Goal: Information Seeking & Learning: Learn about a topic

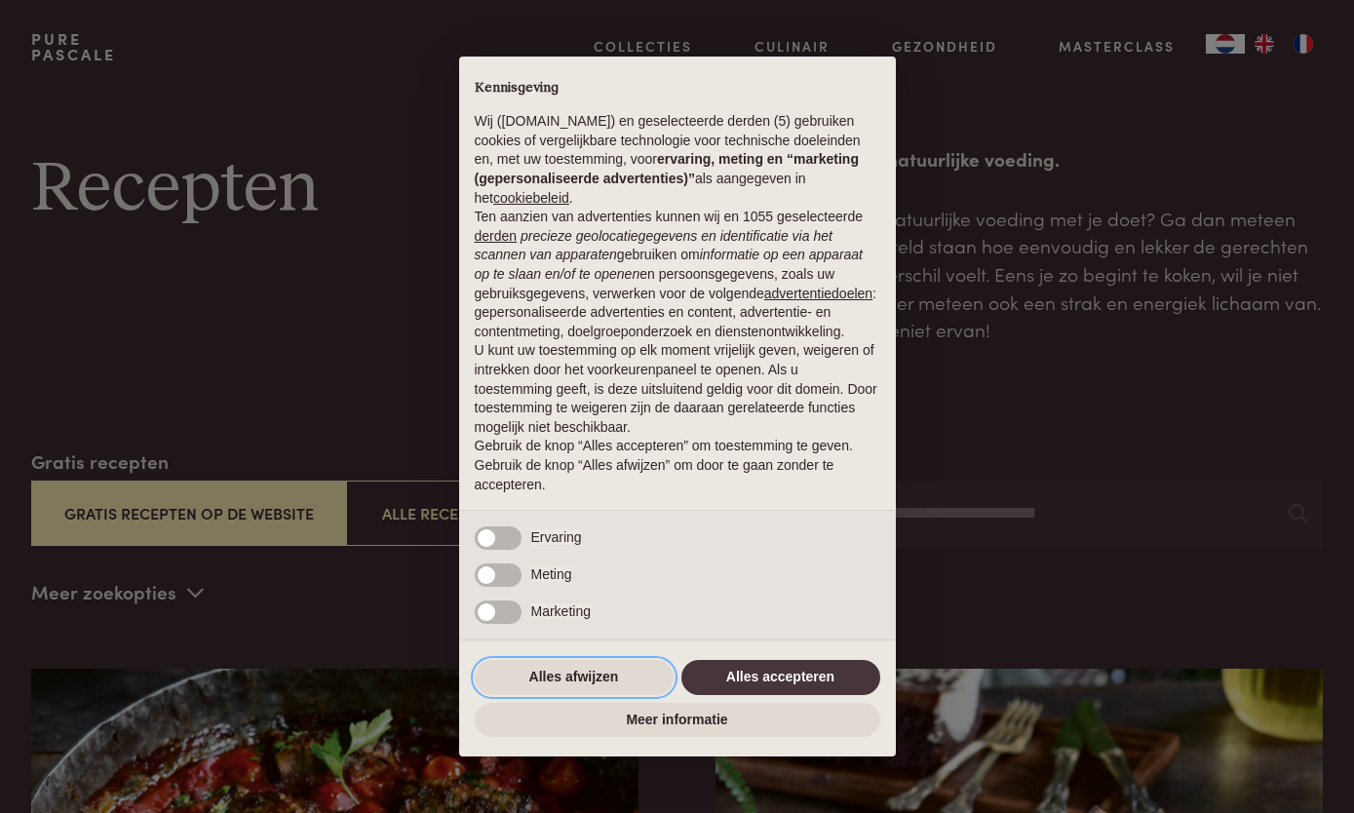
click at [601, 687] on button "Alles afwijzen" at bounding box center [574, 677] width 199 height 35
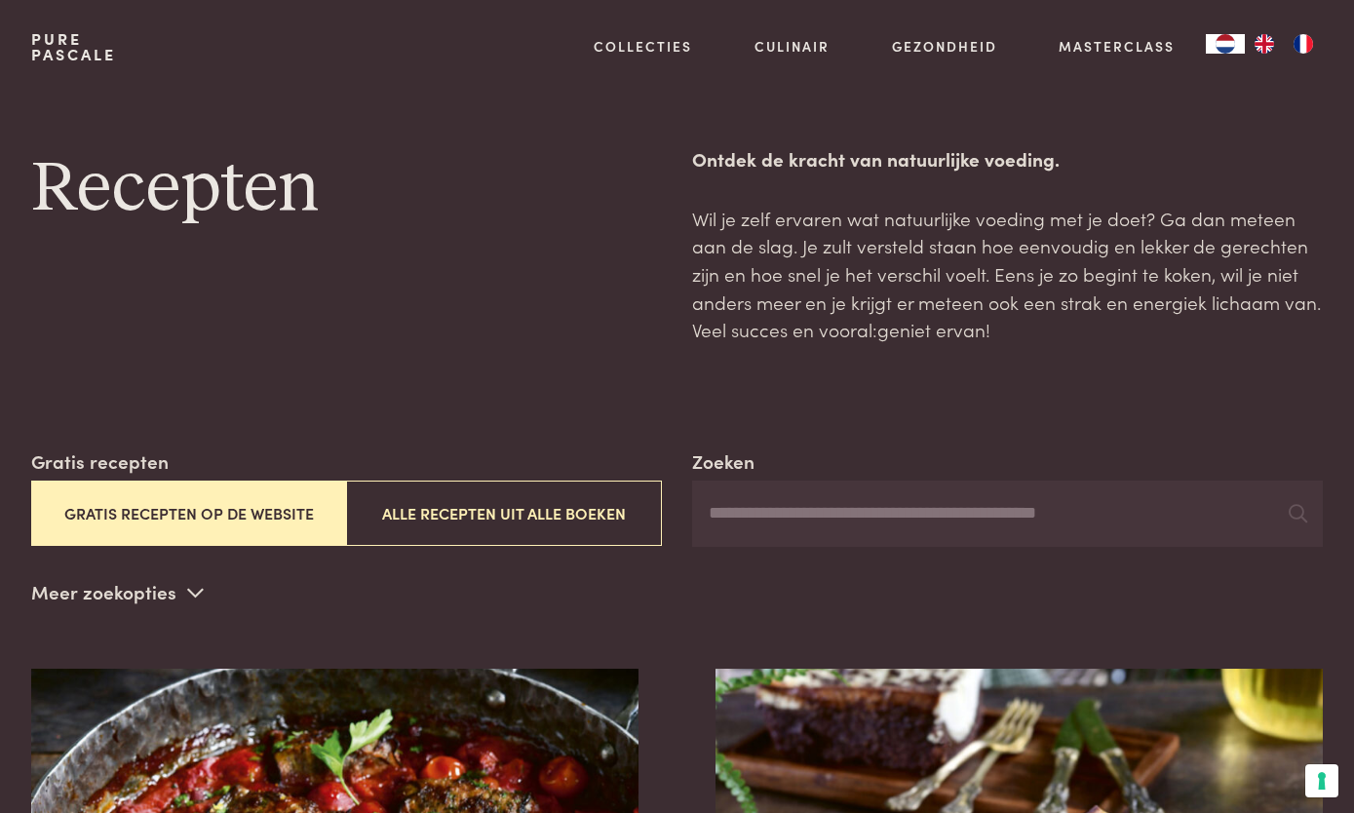
click at [600, 508] on button "Alle recepten uit alle boeken" at bounding box center [503, 513] width 315 height 65
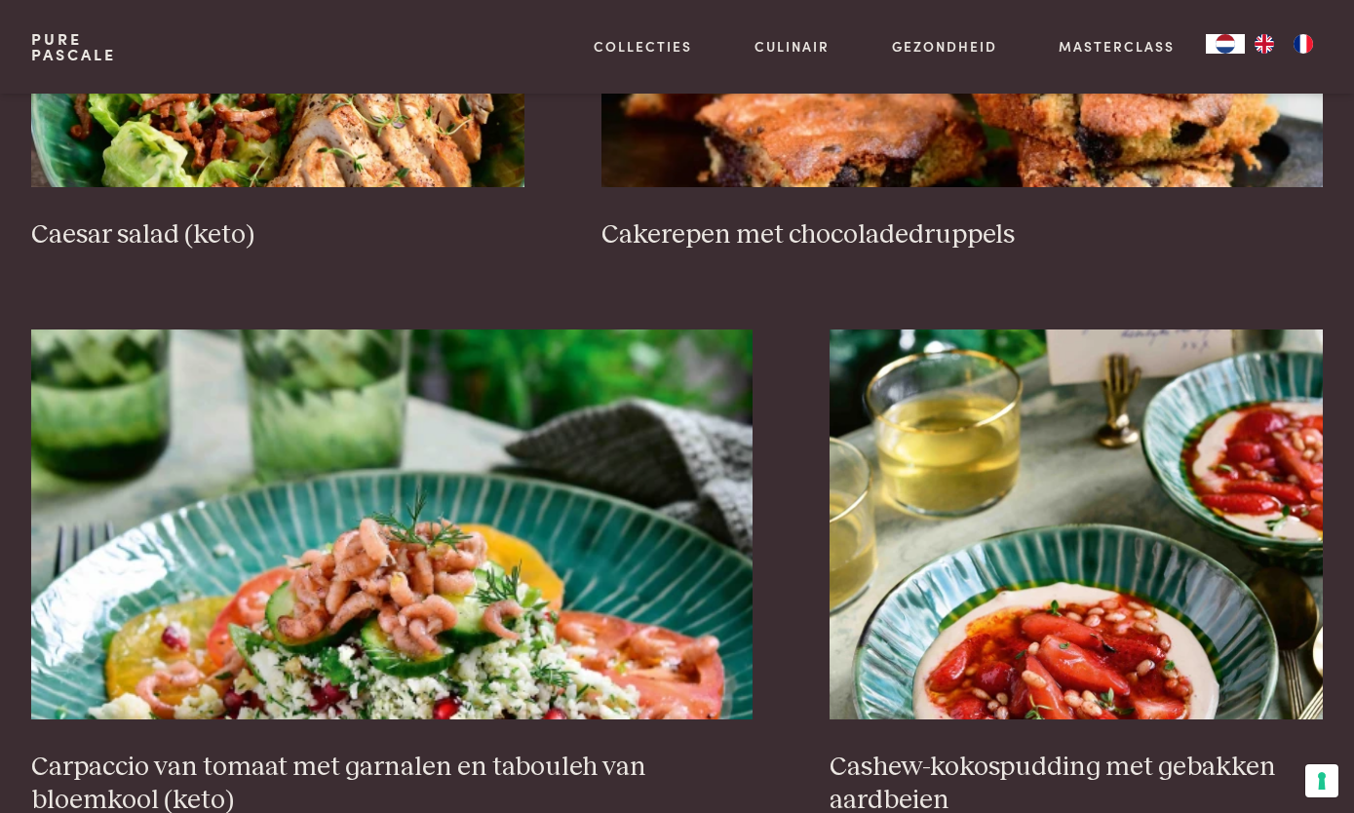
scroll to position [3091, 0]
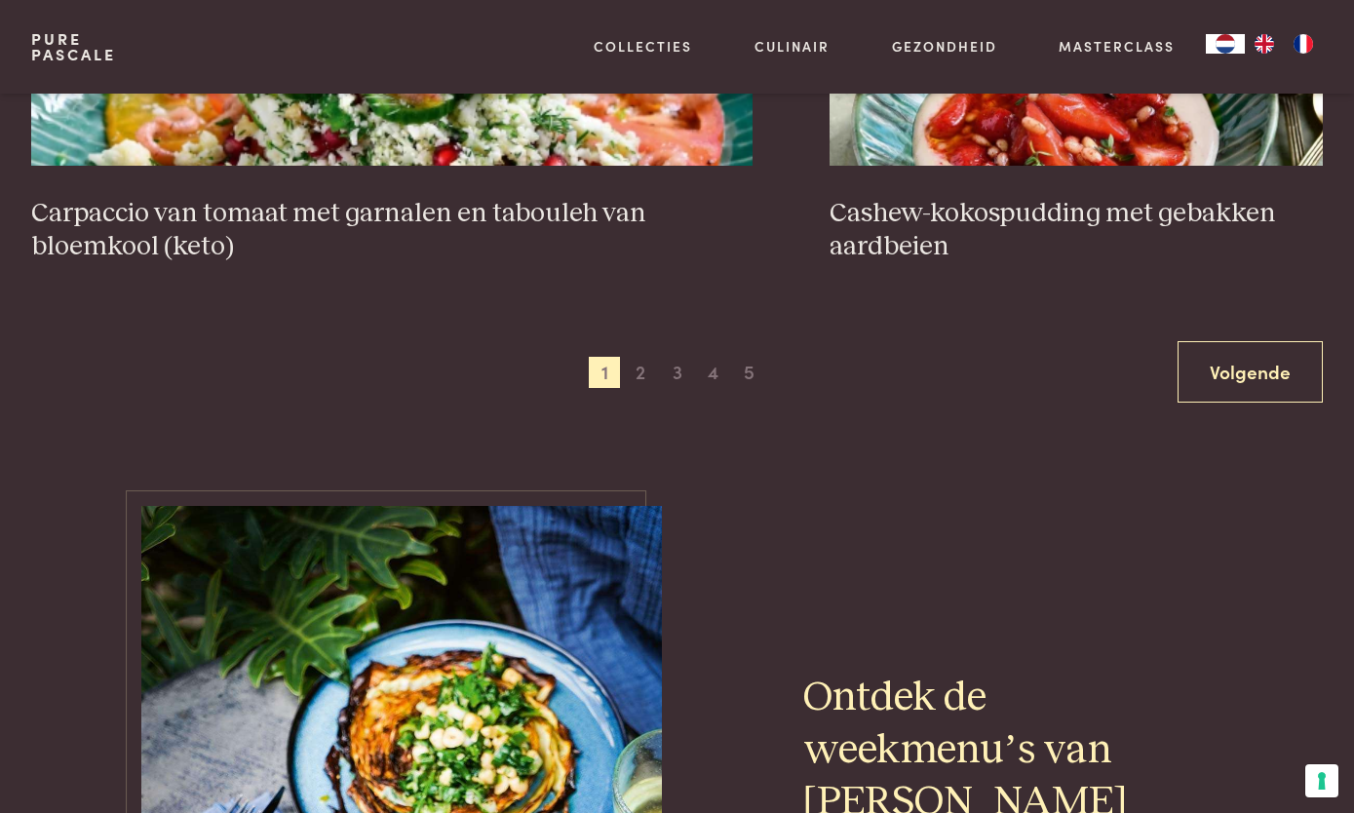
click at [650, 363] on span "2" at bounding box center [640, 372] width 31 height 31
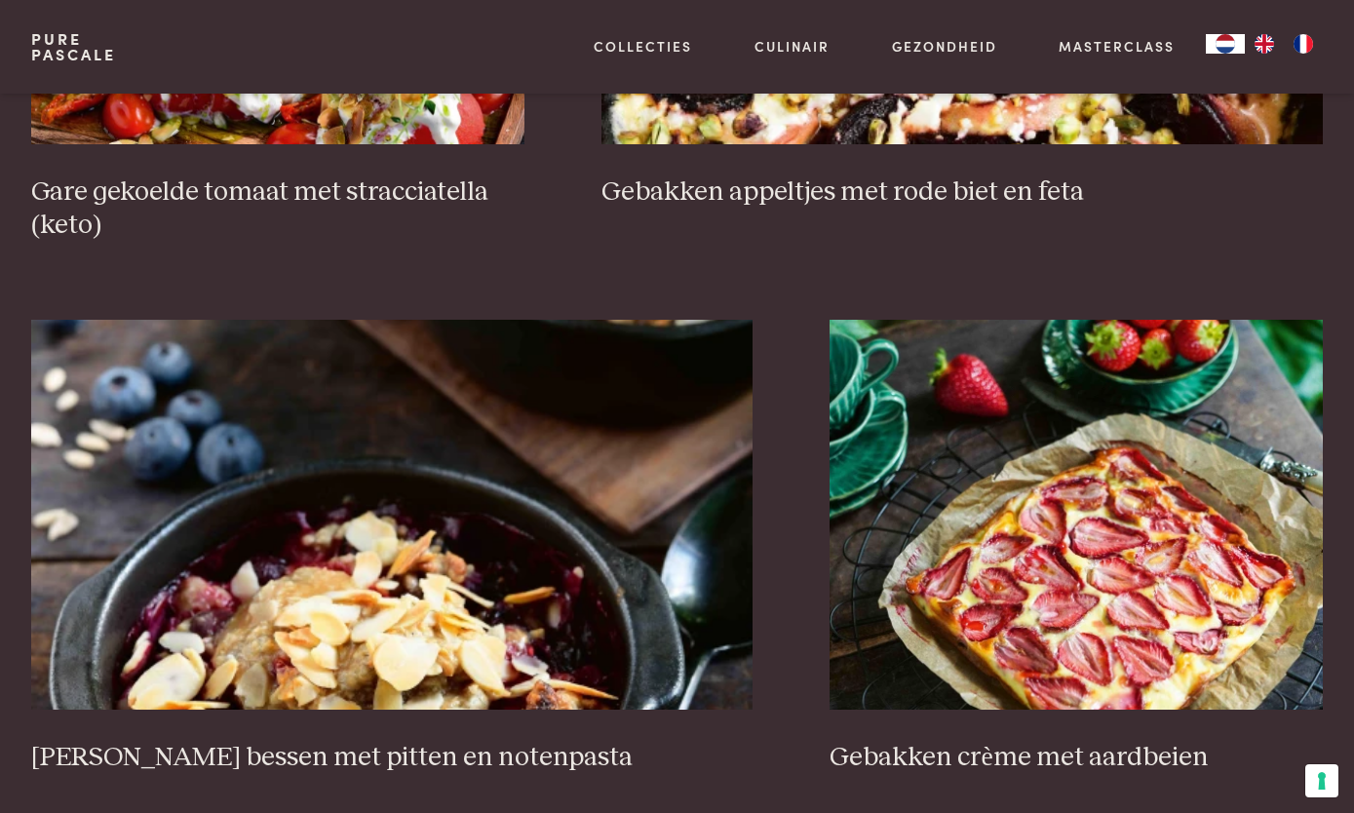
scroll to position [3191, 0]
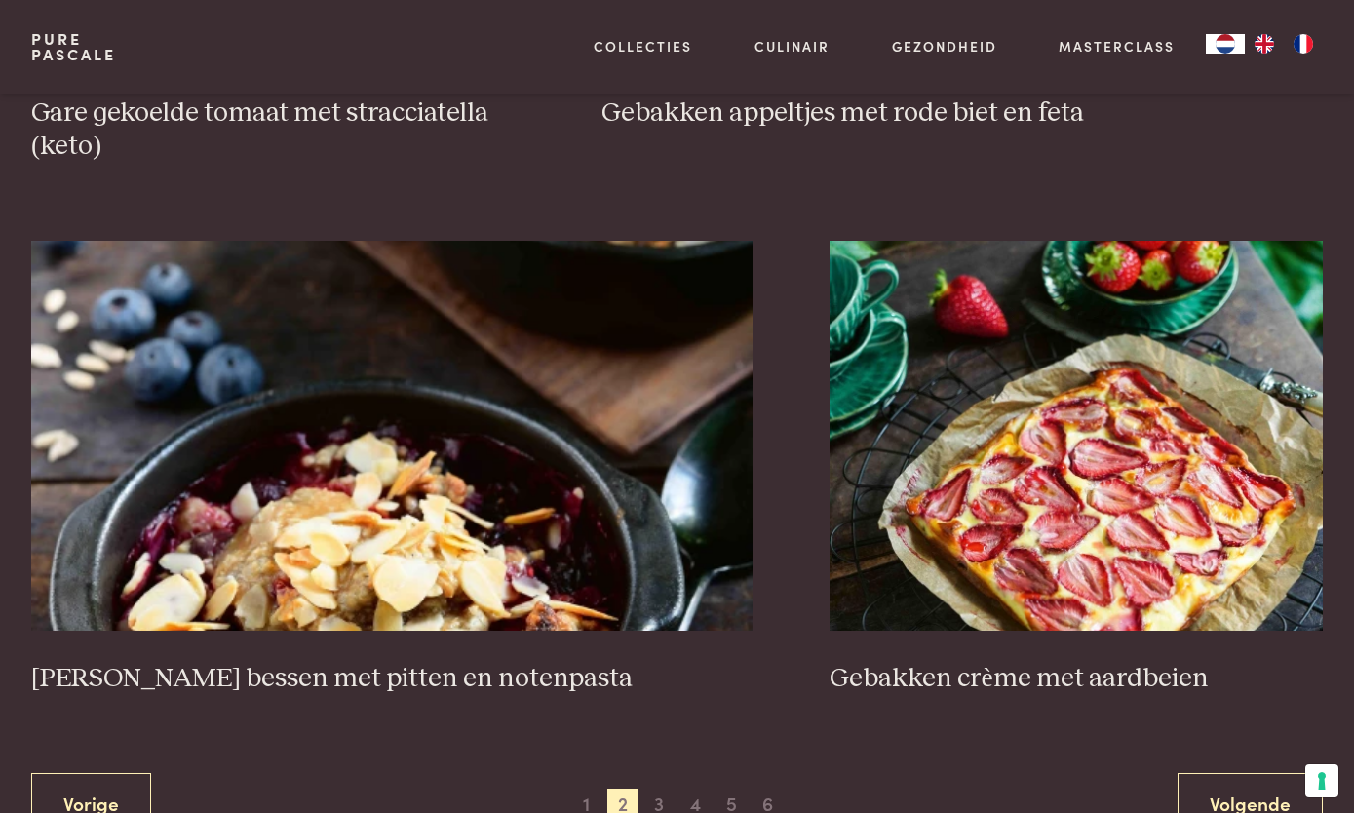
click at [1091, 671] on h3 "Gebakken crème met aardbeien" at bounding box center [1076, 679] width 493 height 34
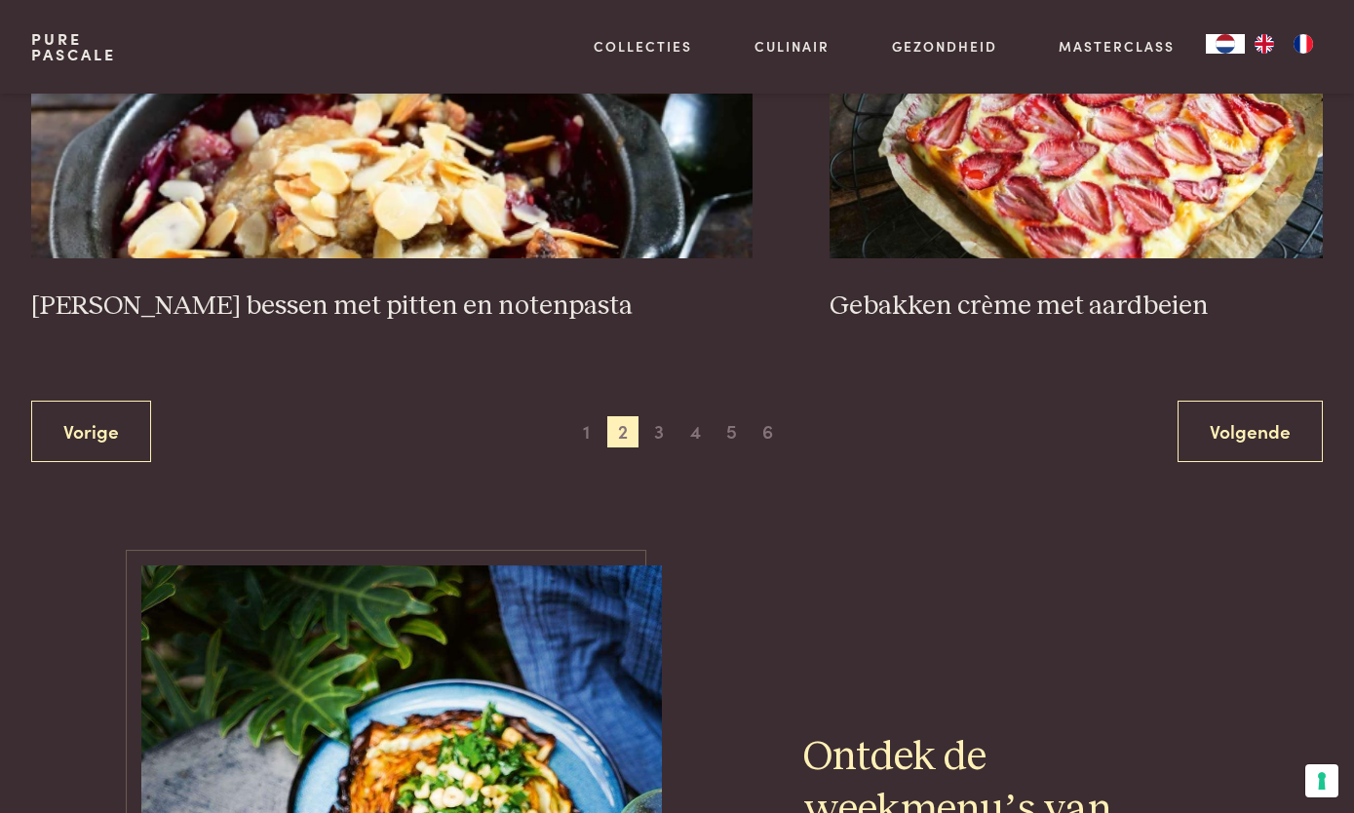
click at [671, 432] on span "3" at bounding box center [659, 431] width 31 height 31
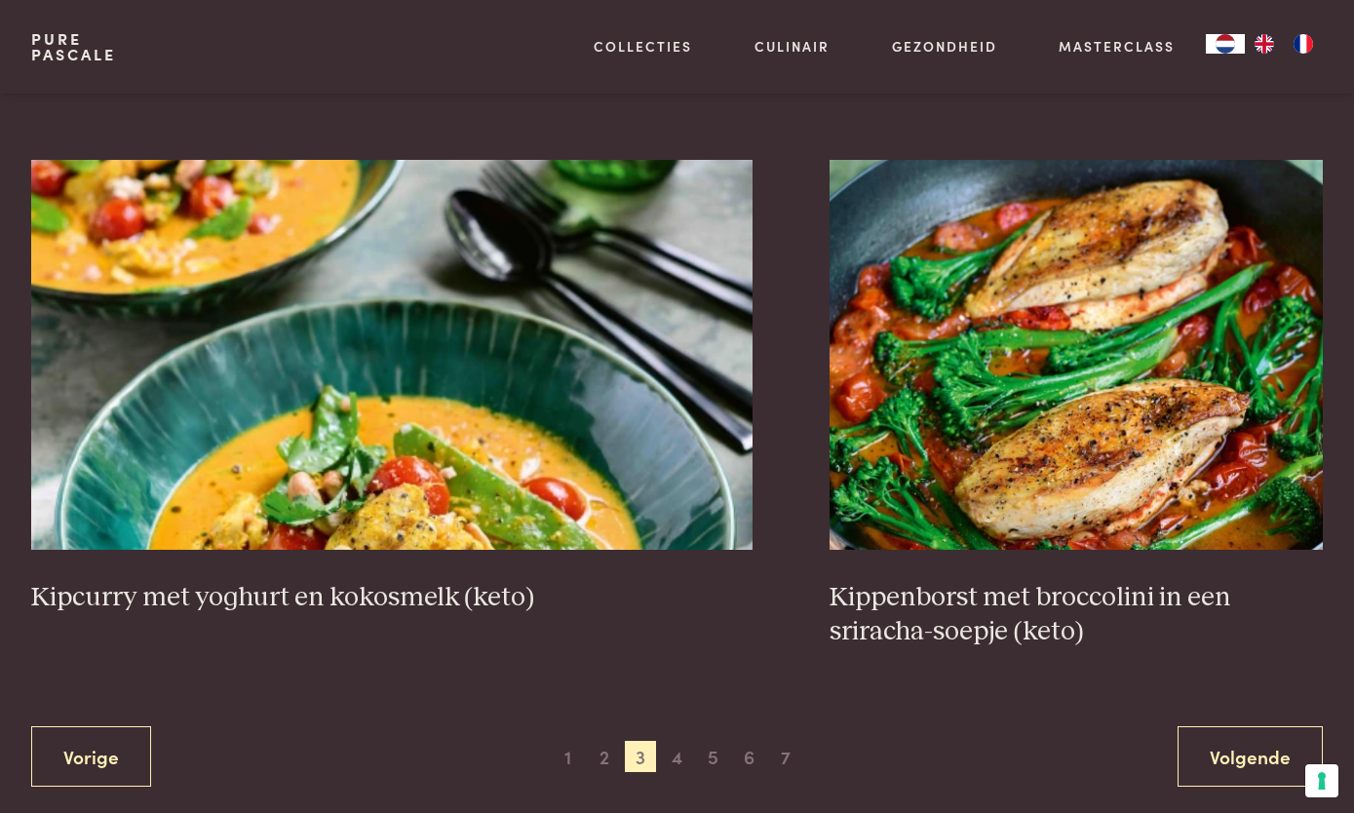
scroll to position [3278, 0]
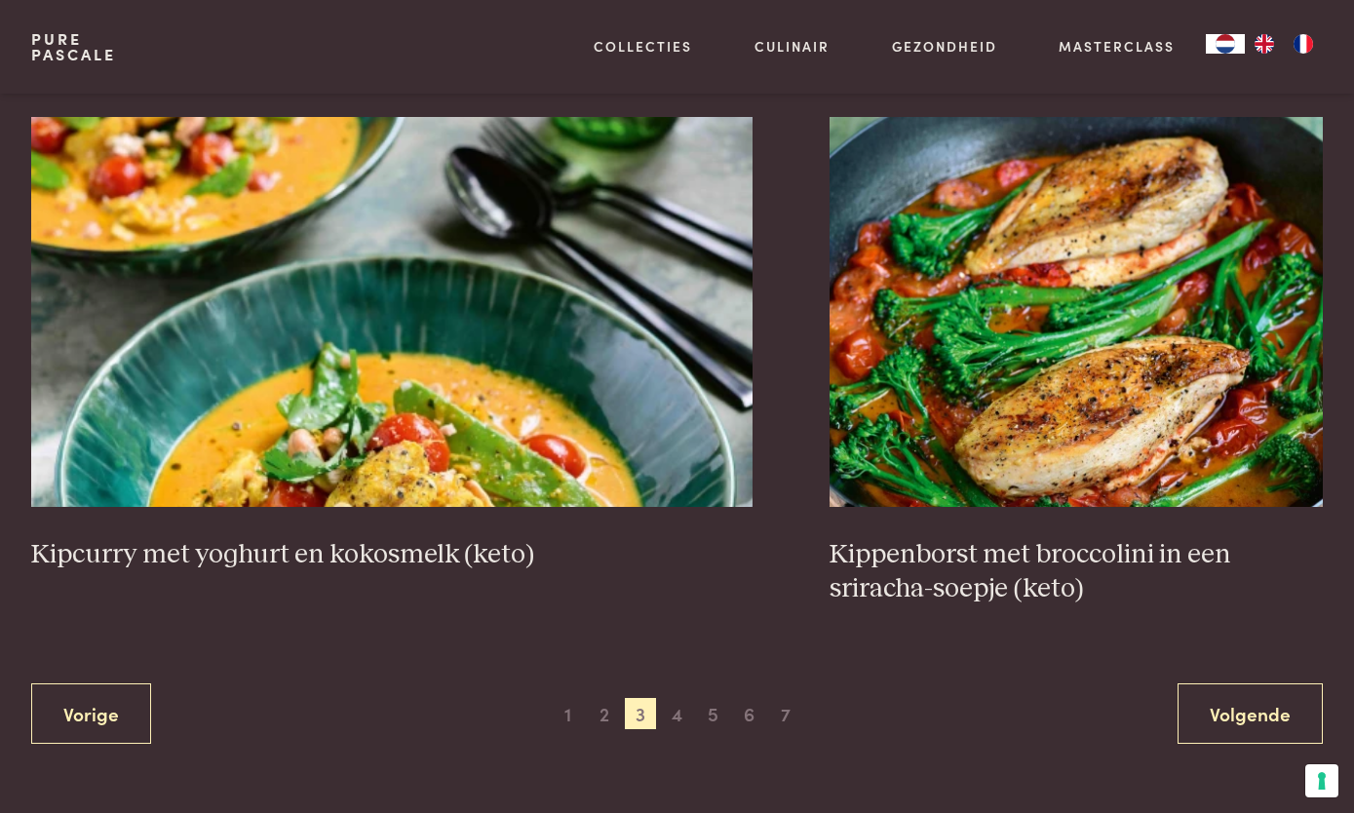
click at [682, 715] on span "4" at bounding box center [677, 713] width 31 height 31
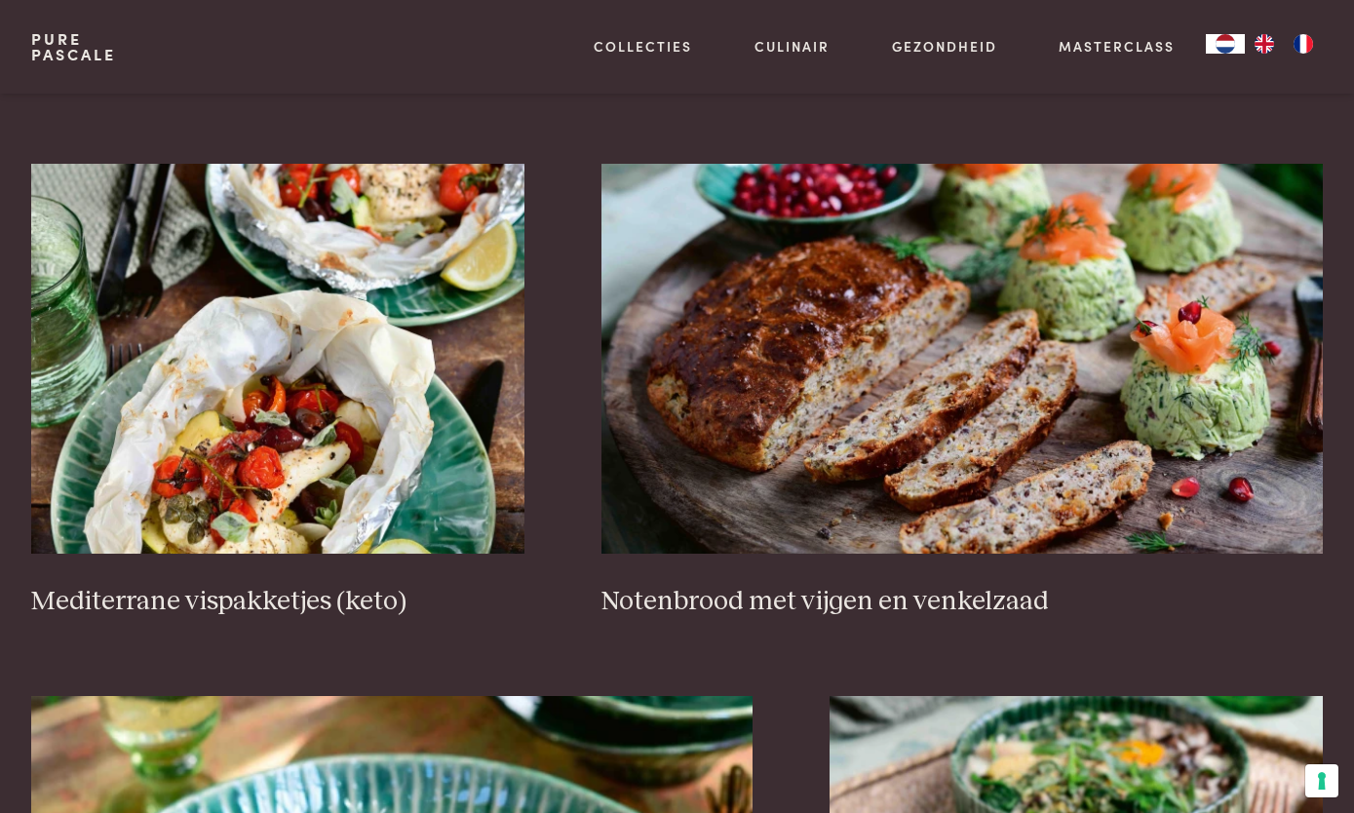
scroll to position [2706, 0]
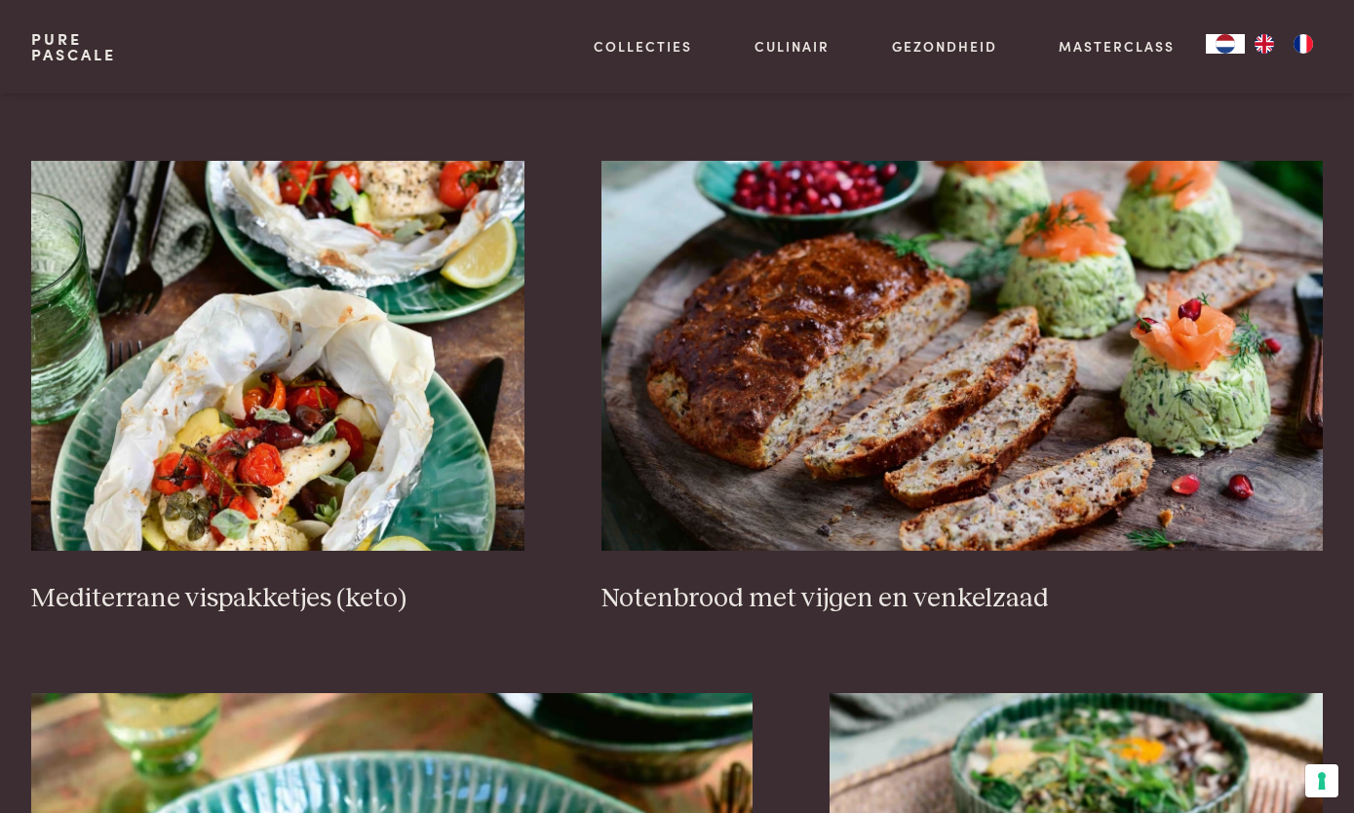
click at [320, 602] on h3 "Mediterrane vispakketjes (keto)" at bounding box center [277, 599] width 493 height 34
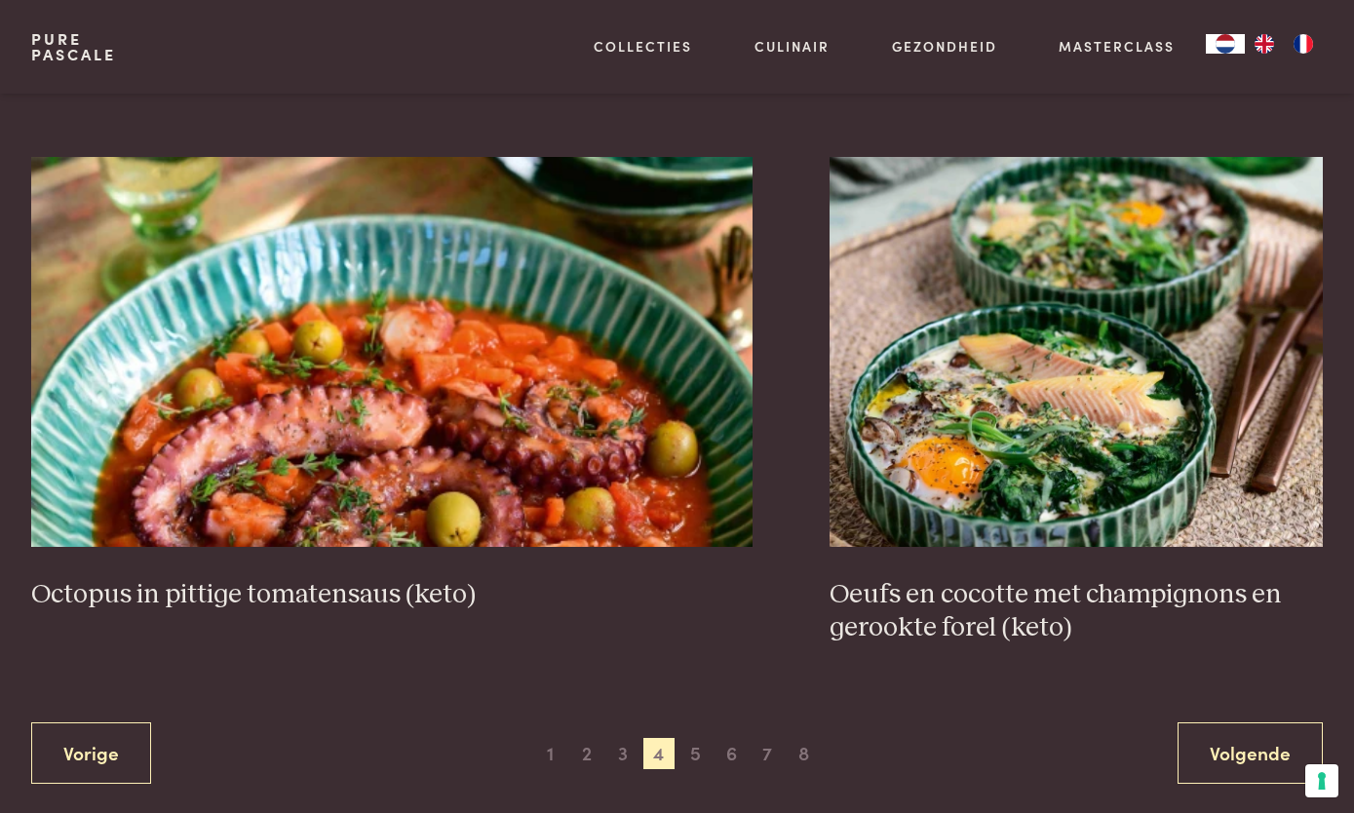
scroll to position [3220, 0]
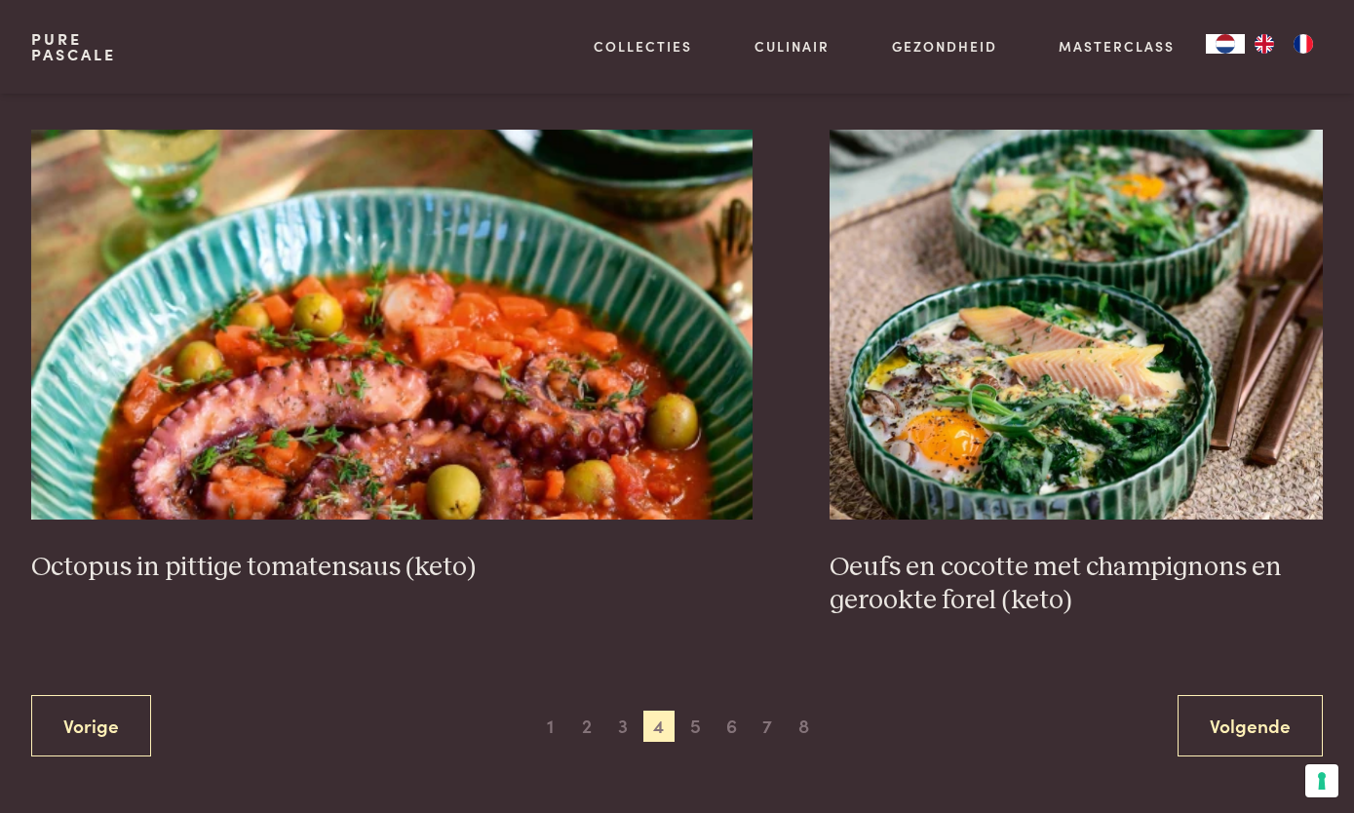
click at [705, 711] on span "5" at bounding box center [695, 726] width 31 height 31
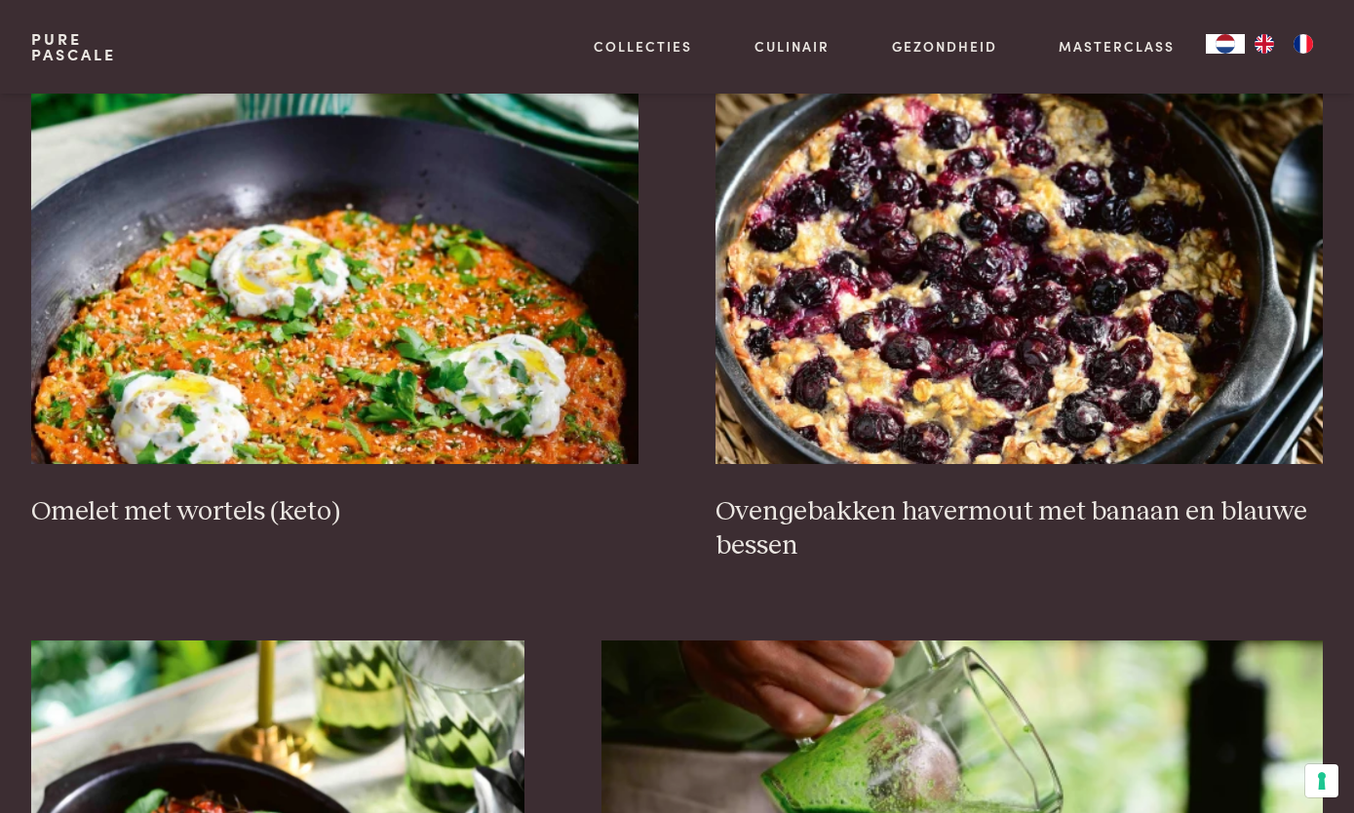
scroll to position [596, 0]
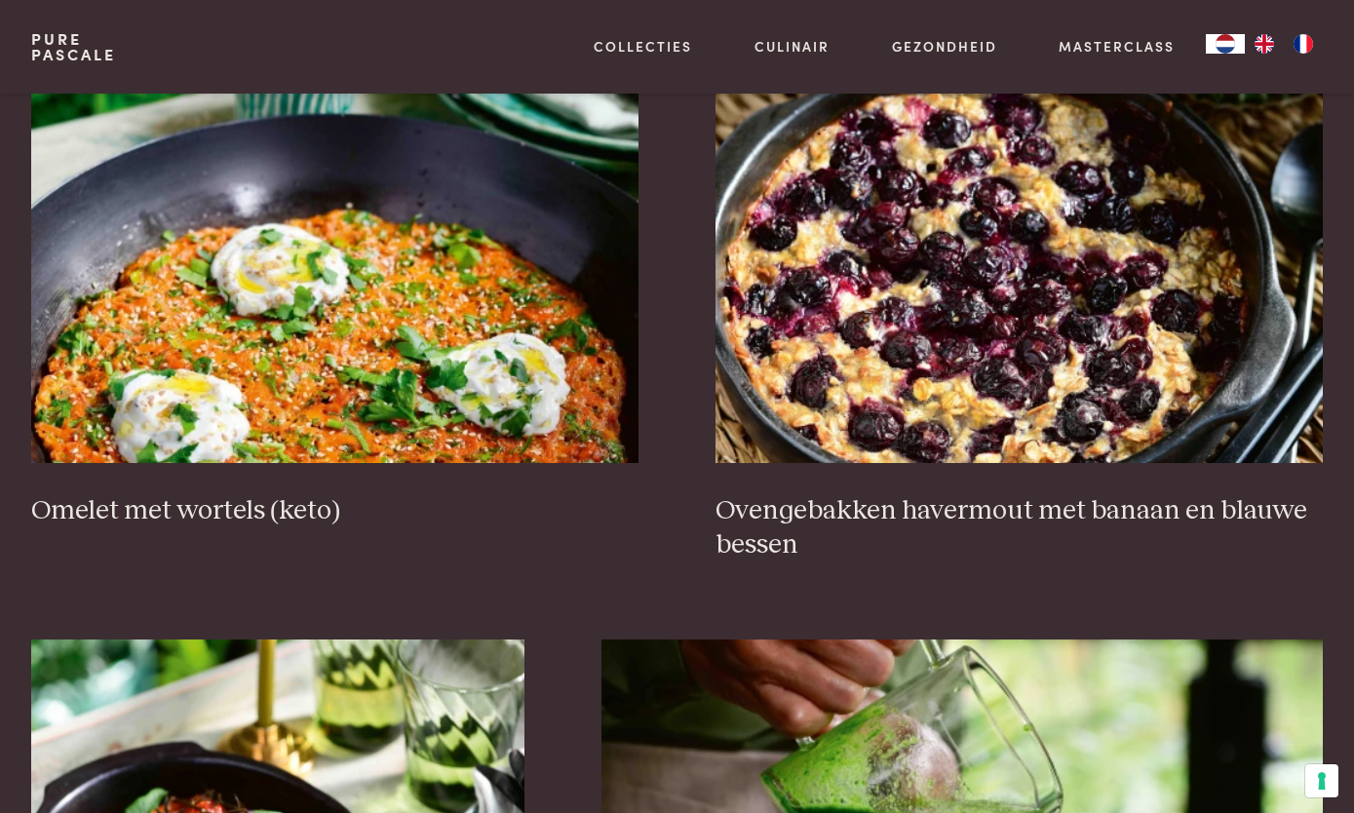
click at [1071, 503] on h3 "Ovengebakken havermout met banaan en blauwe bessen" at bounding box center [1019, 527] width 607 height 67
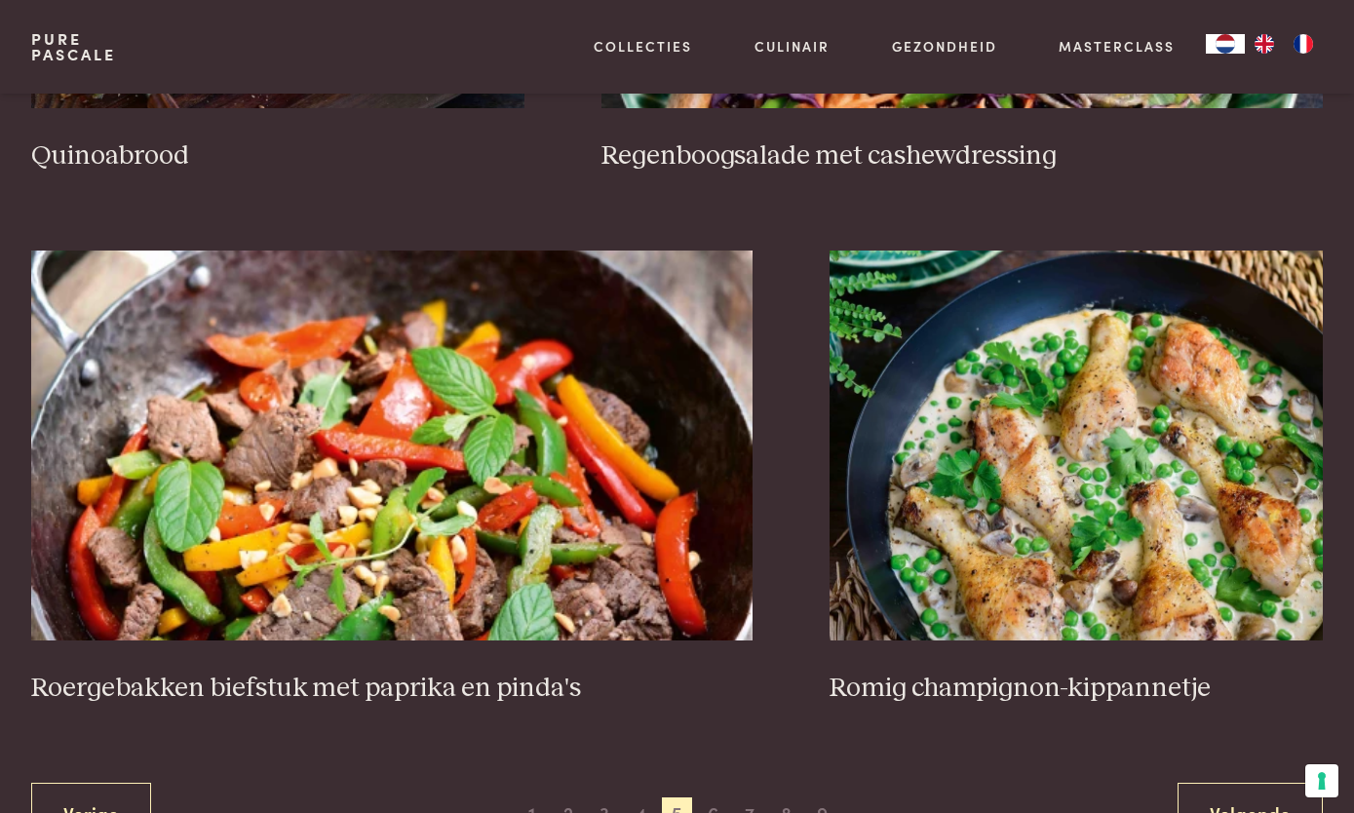
scroll to position [3168, 0]
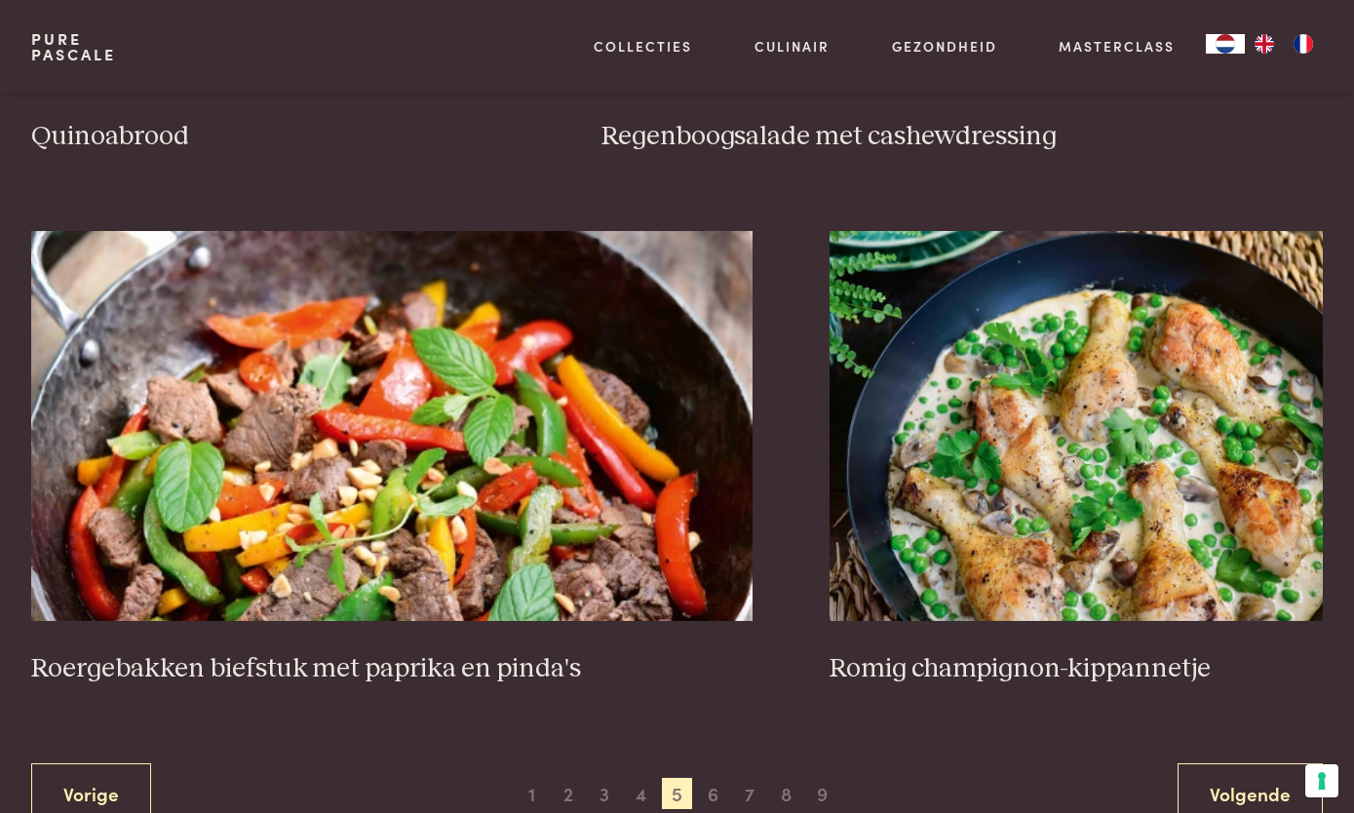
click at [1126, 663] on h3 "Romig champignon-kippannetje" at bounding box center [1076, 669] width 493 height 34
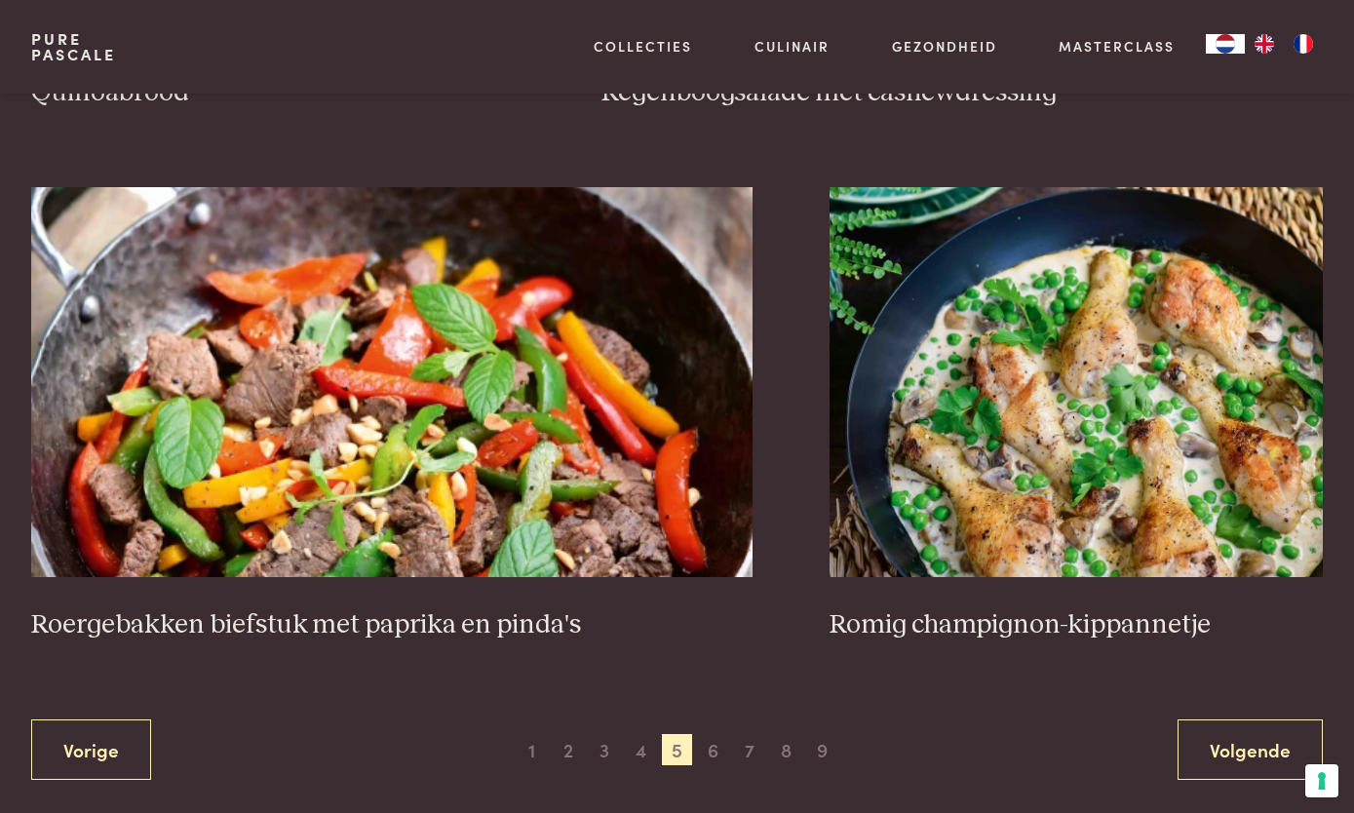
click at [715, 754] on span "6" at bounding box center [713, 749] width 31 height 31
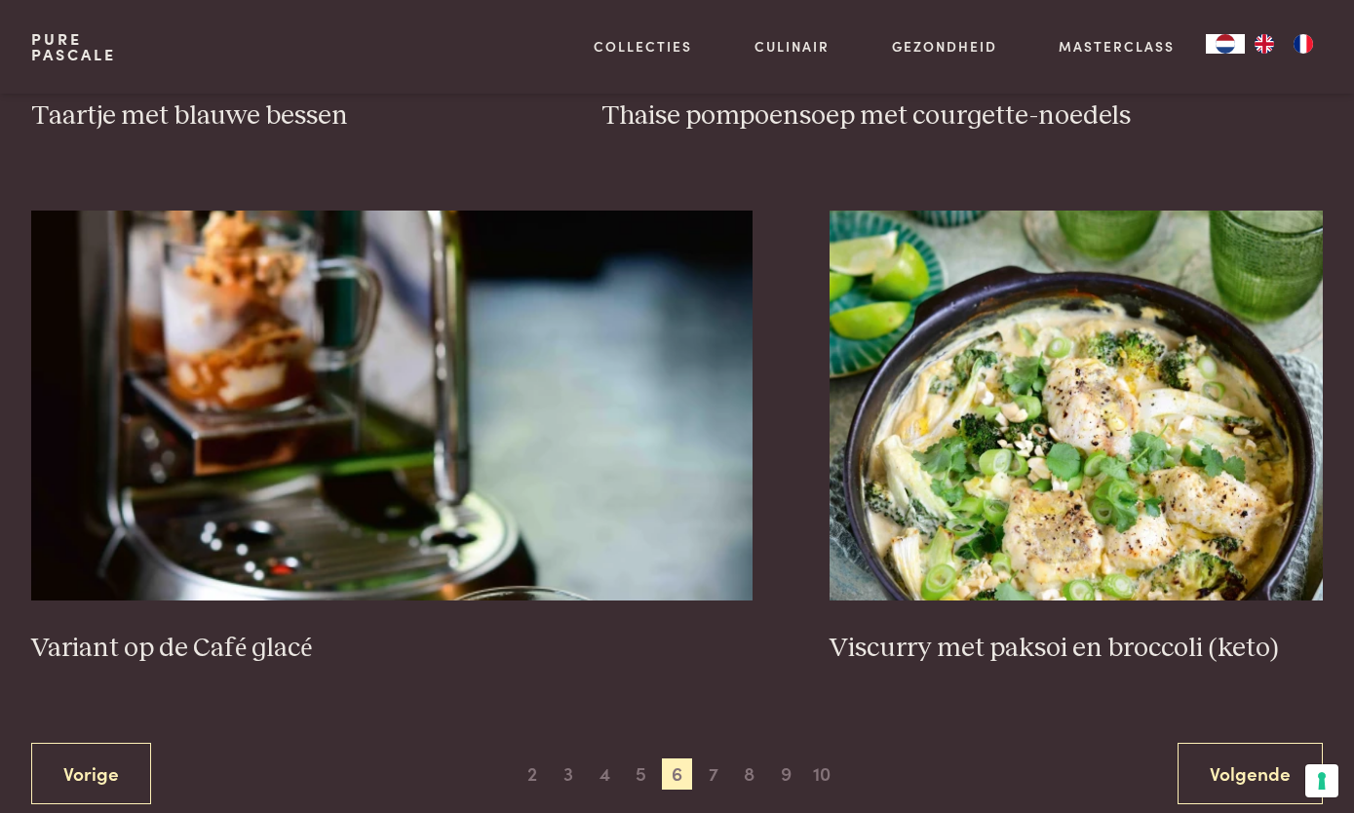
scroll to position [3223, 0]
click at [241, 651] on h3 "Variant op de Café glacé" at bounding box center [392, 648] width 722 height 34
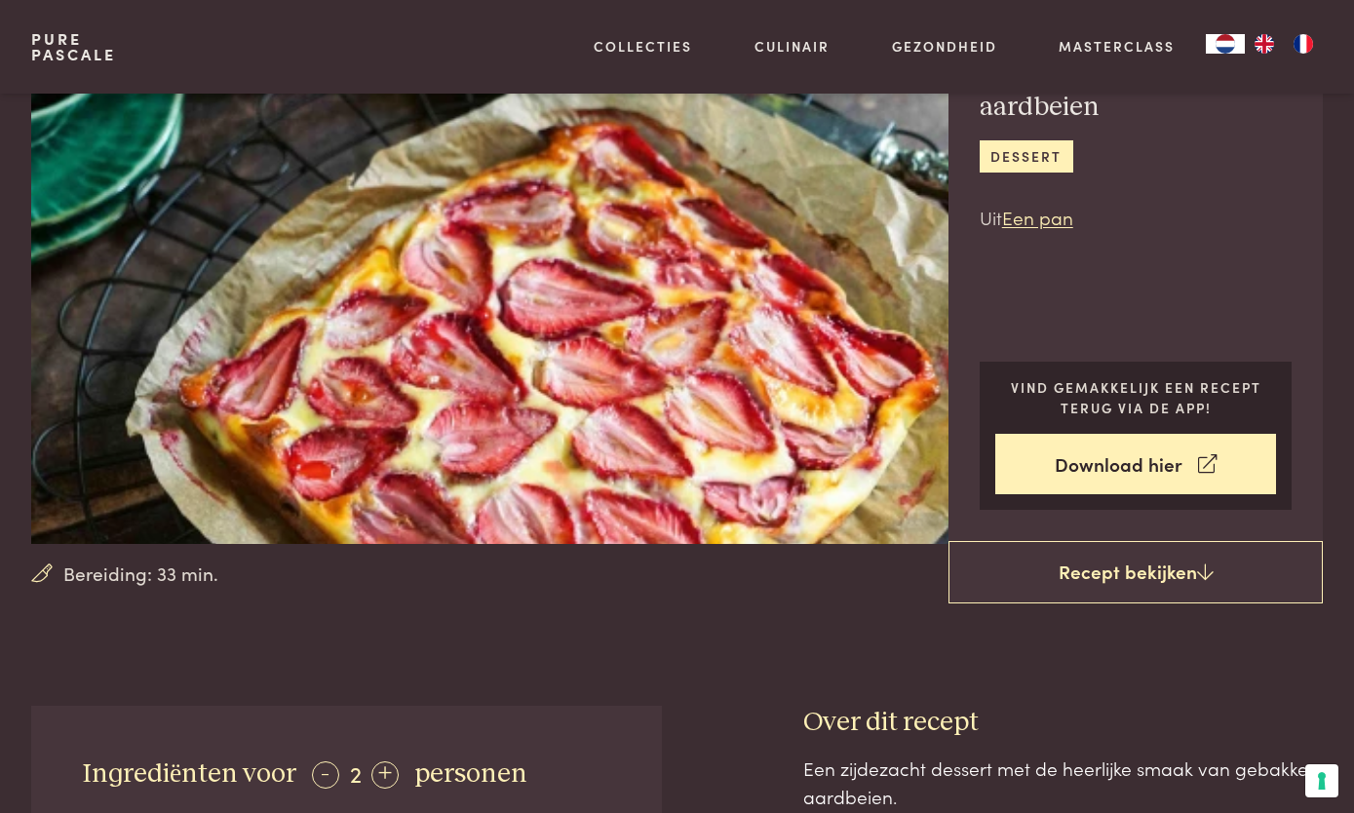
click at [1151, 578] on link "Recept bekijken" at bounding box center [1136, 572] width 374 height 62
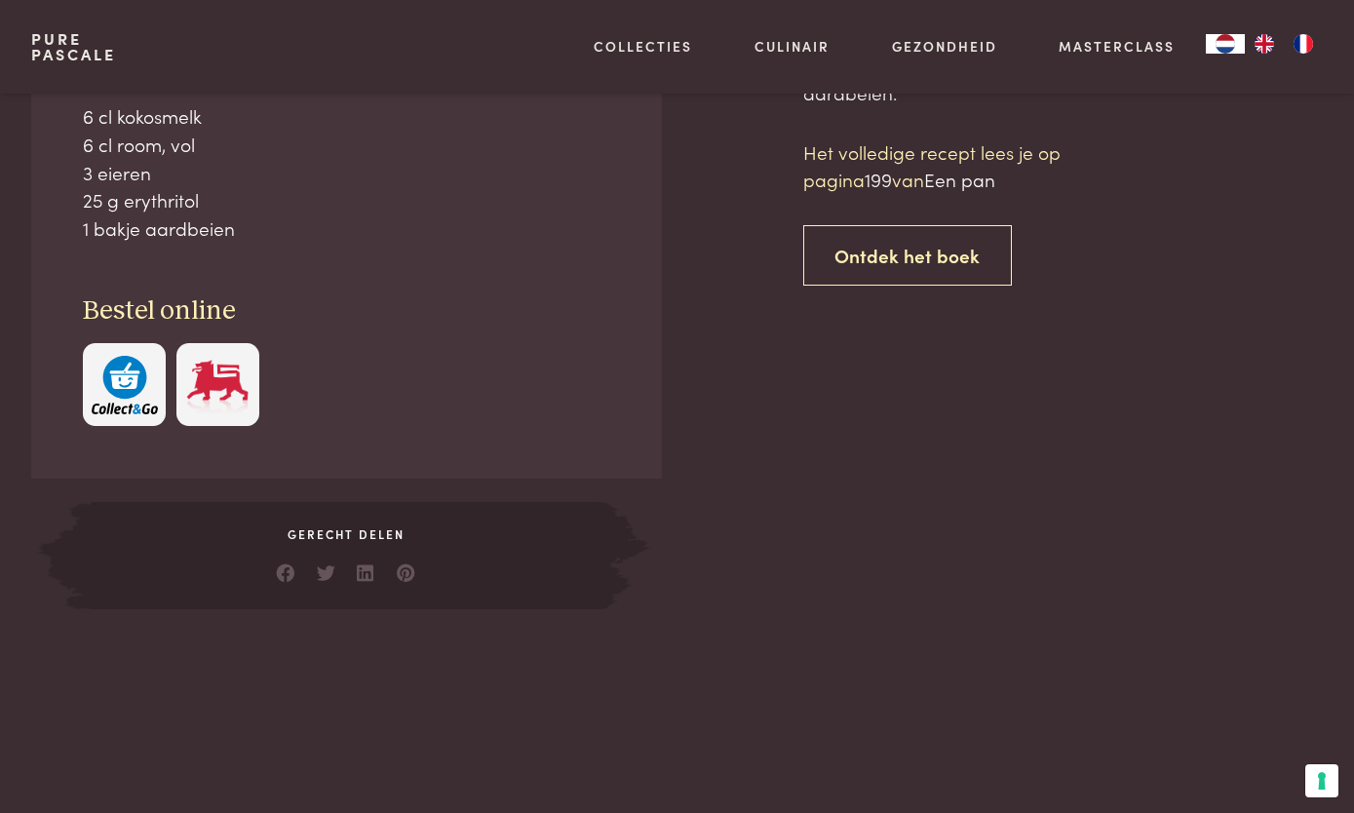
scroll to position [832, 0]
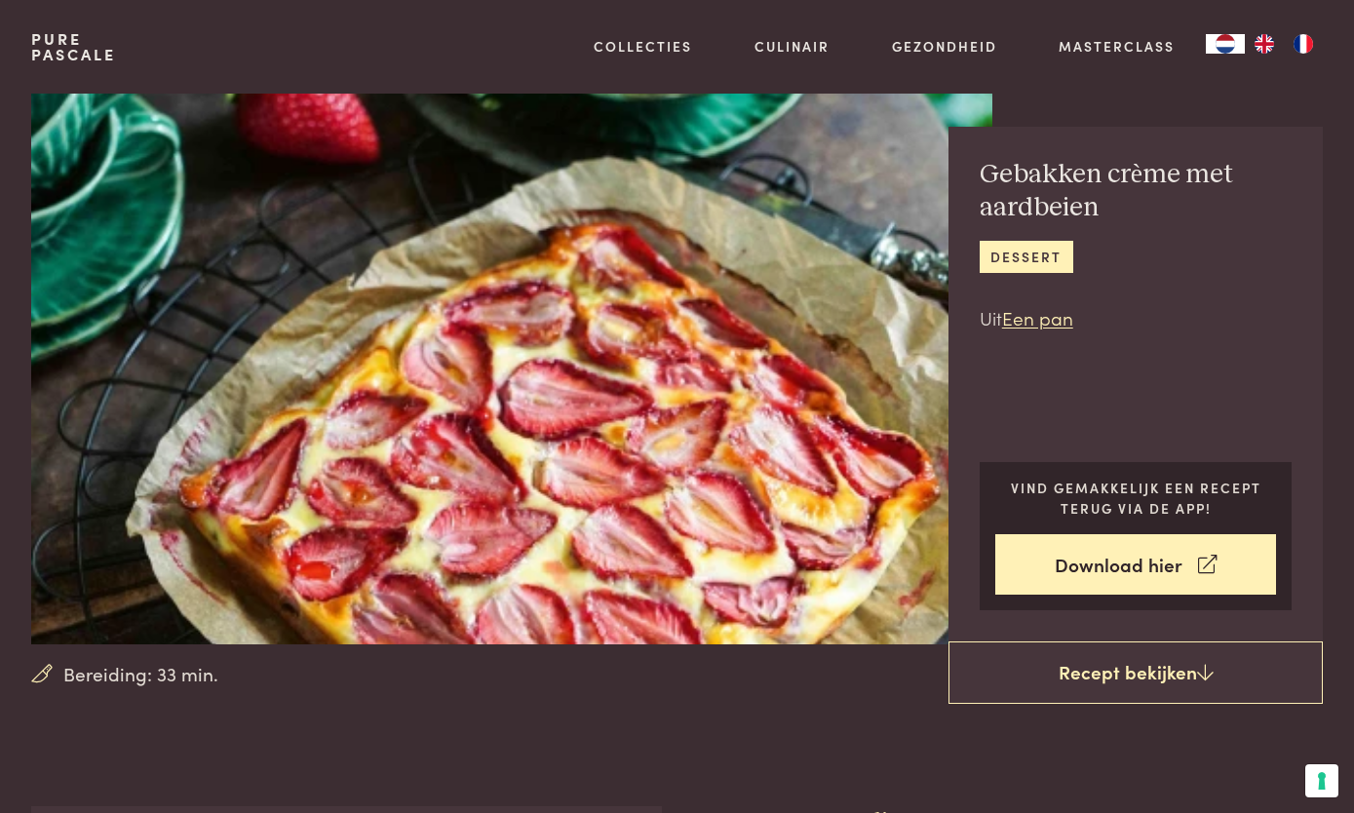
scroll to position [17, 0]
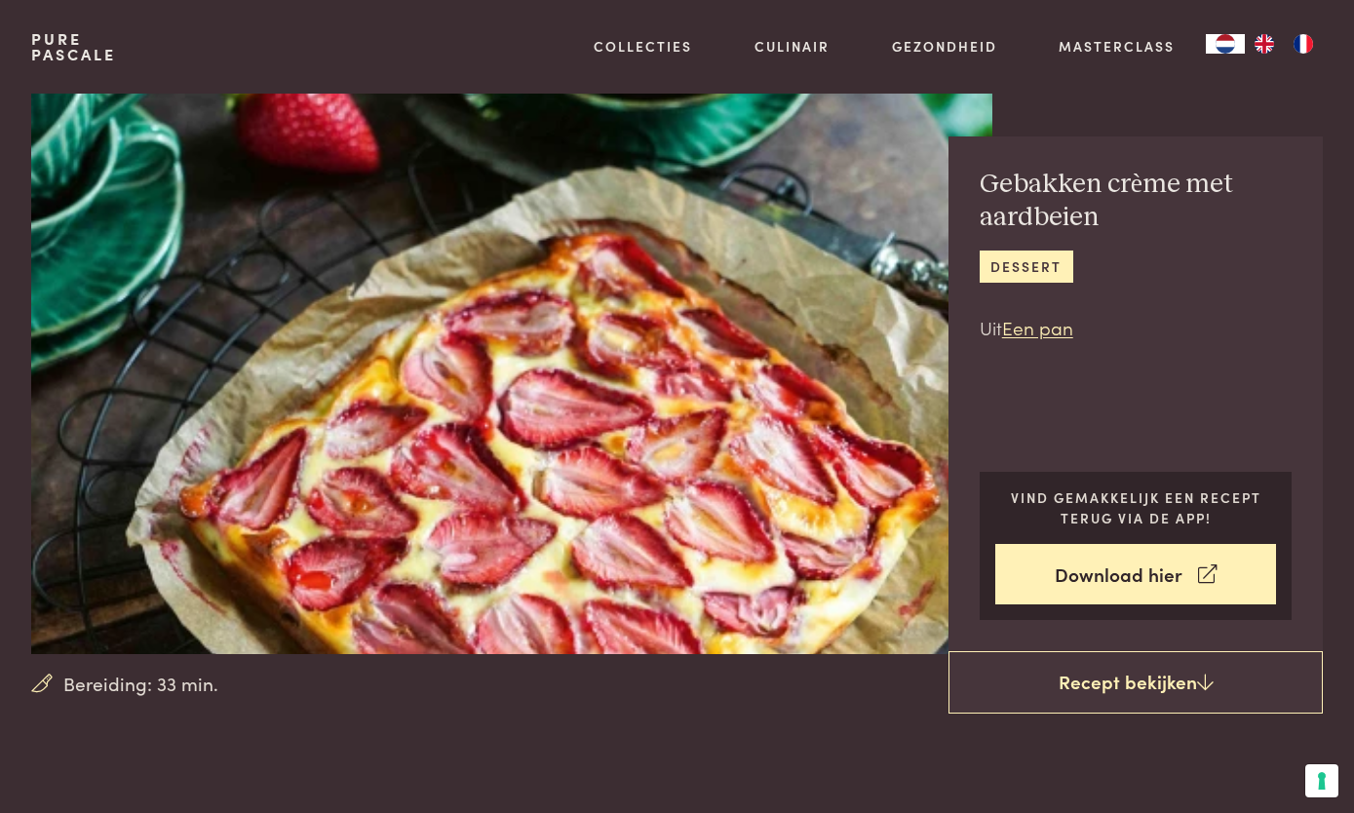
click at [715, 150] on link "[PERSON_NAME]" at bounding box center [744, 140] width 331 height 20
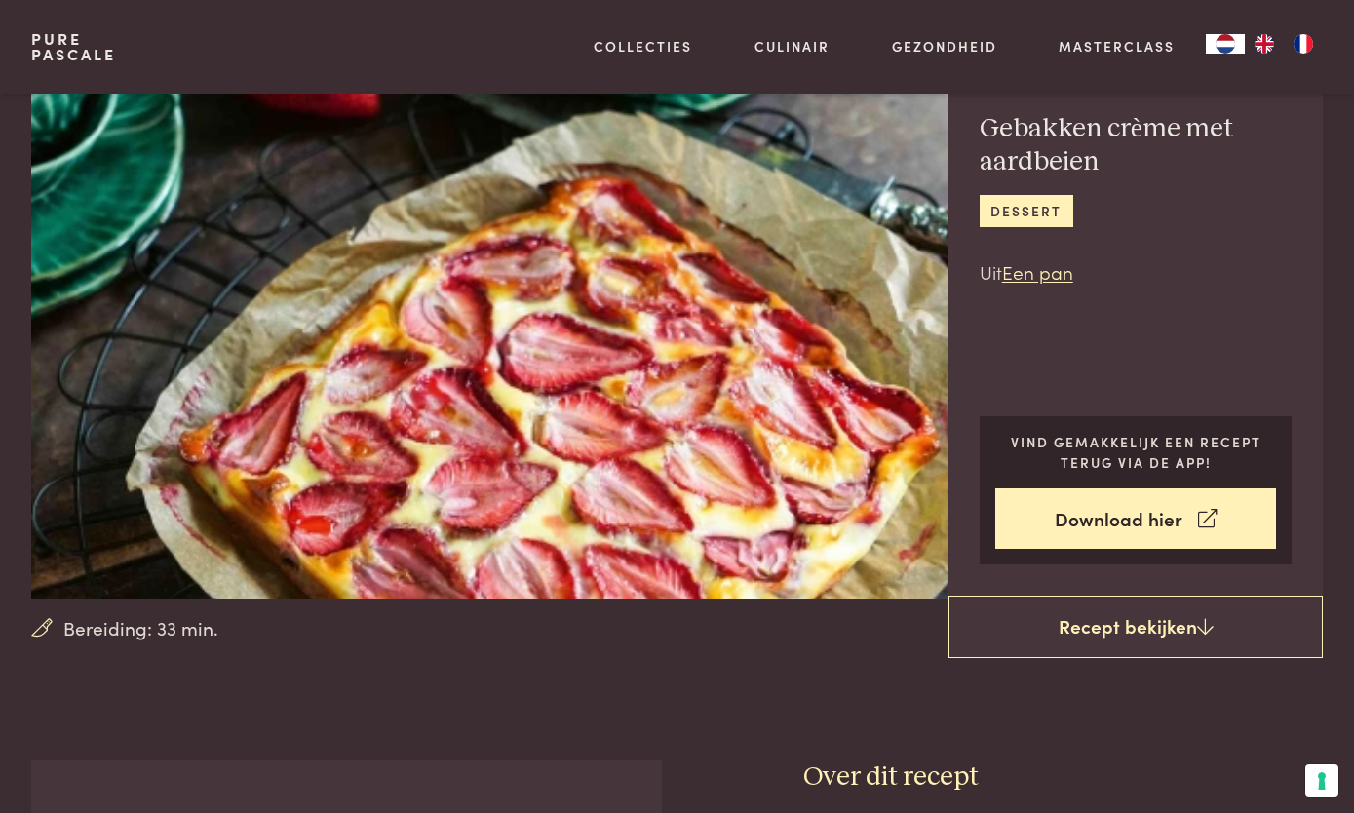
scroll to position [0, 0]
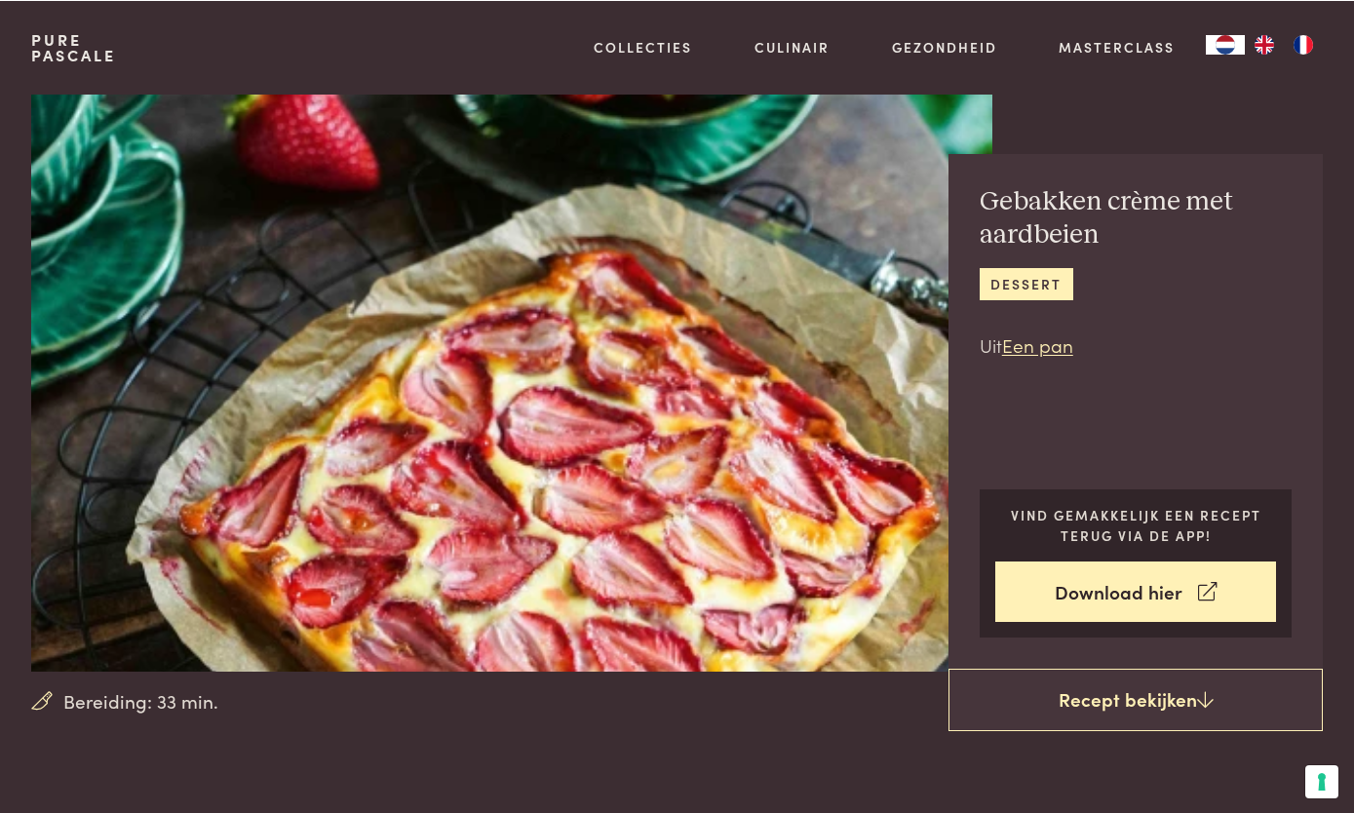
scroll to position [912, 0]
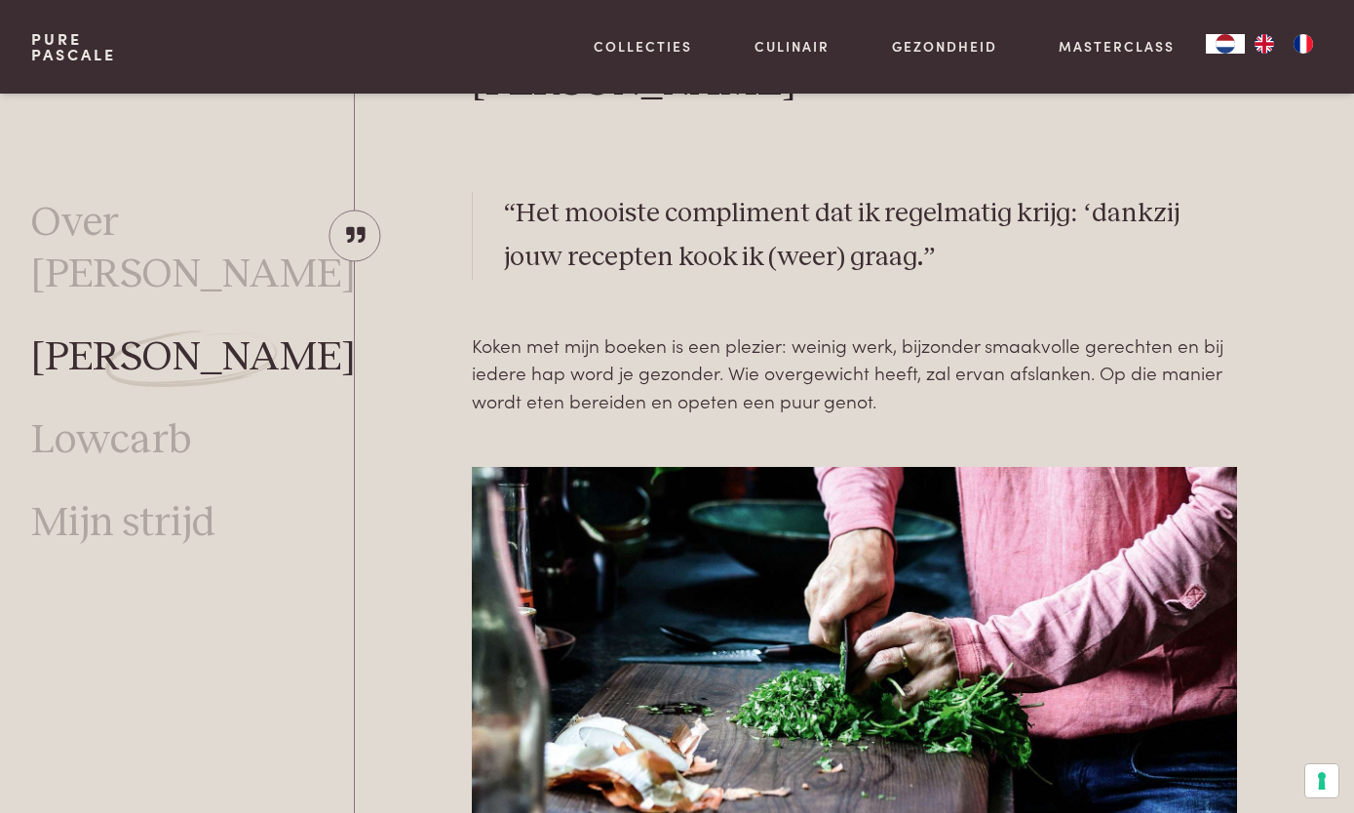
scroll to position [633, 0]
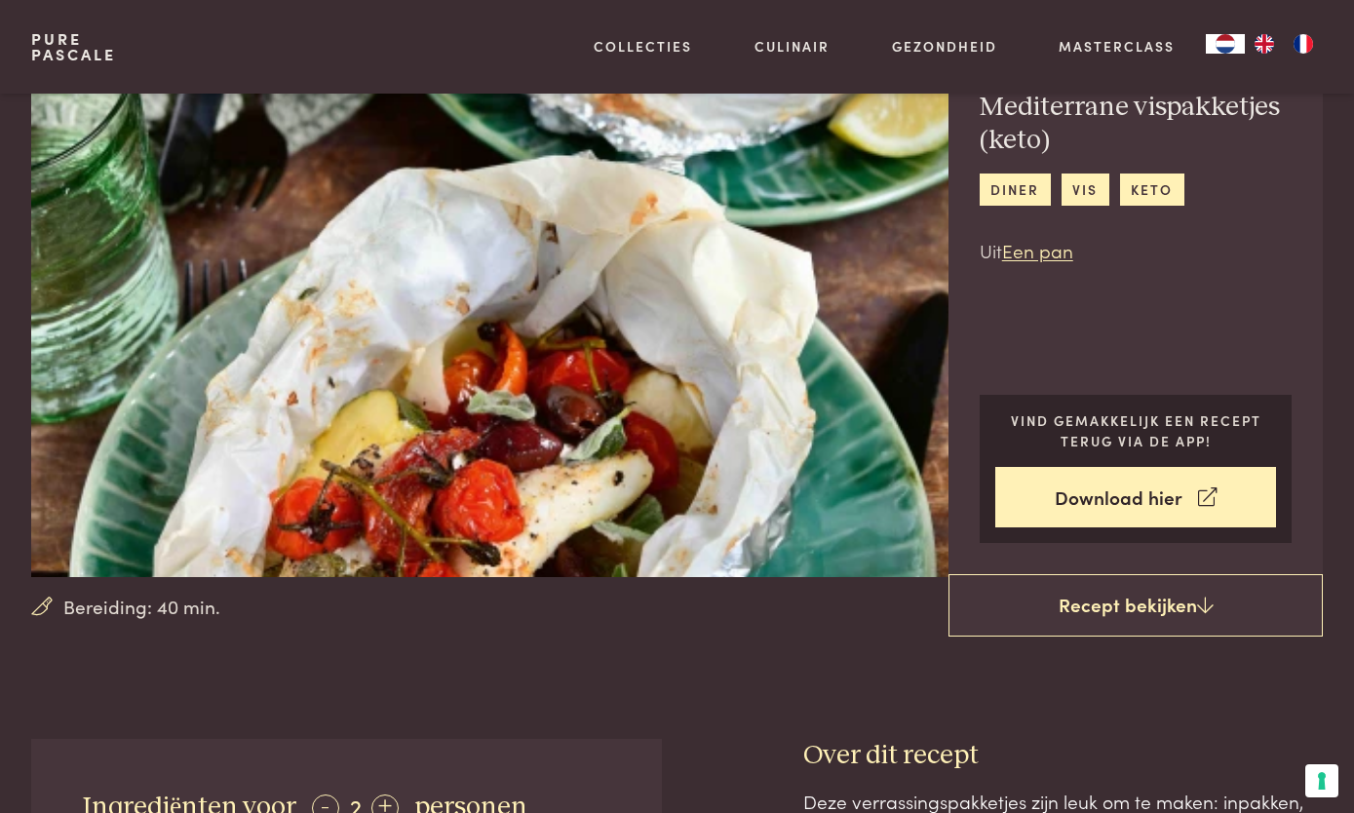
scroll to position [89, 0]
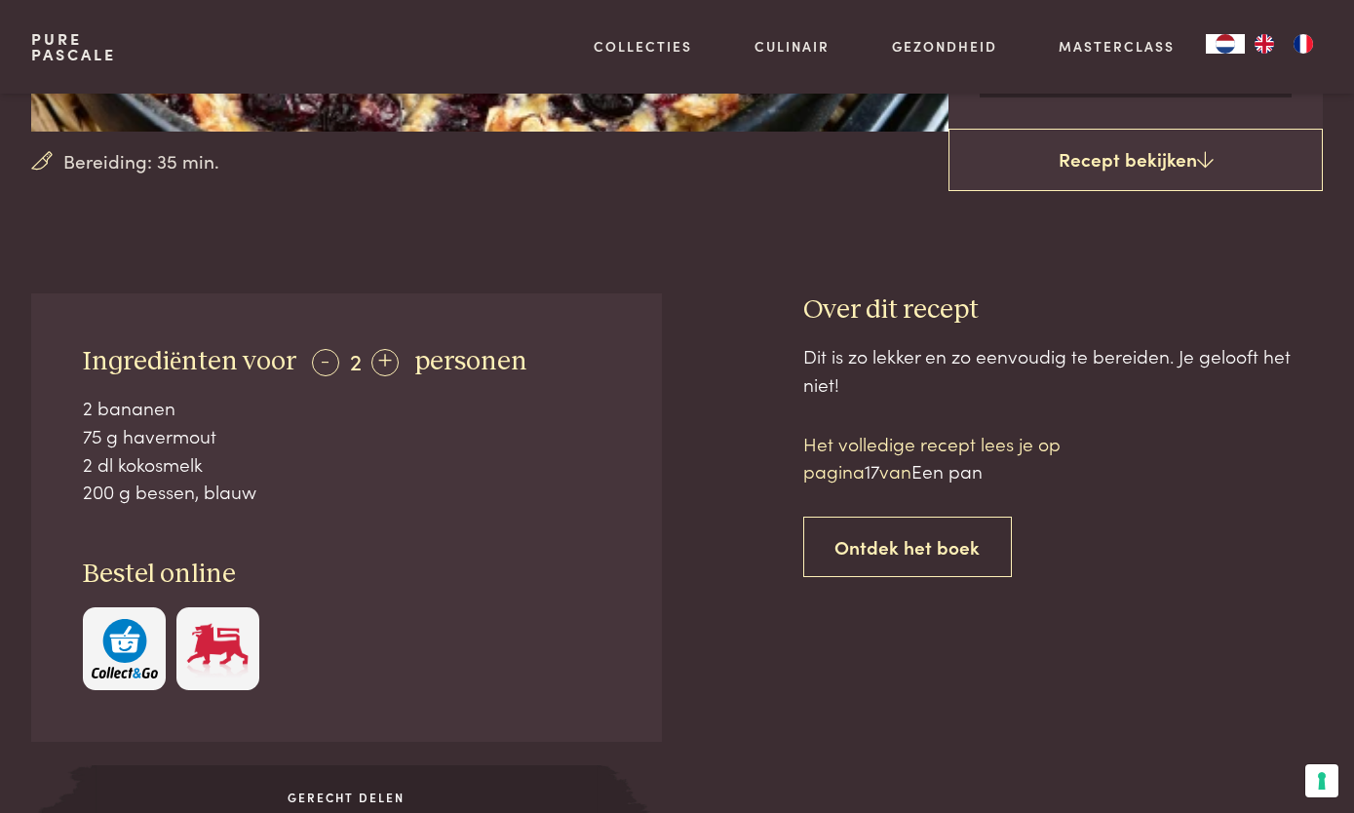
scroll to position [517, 0]
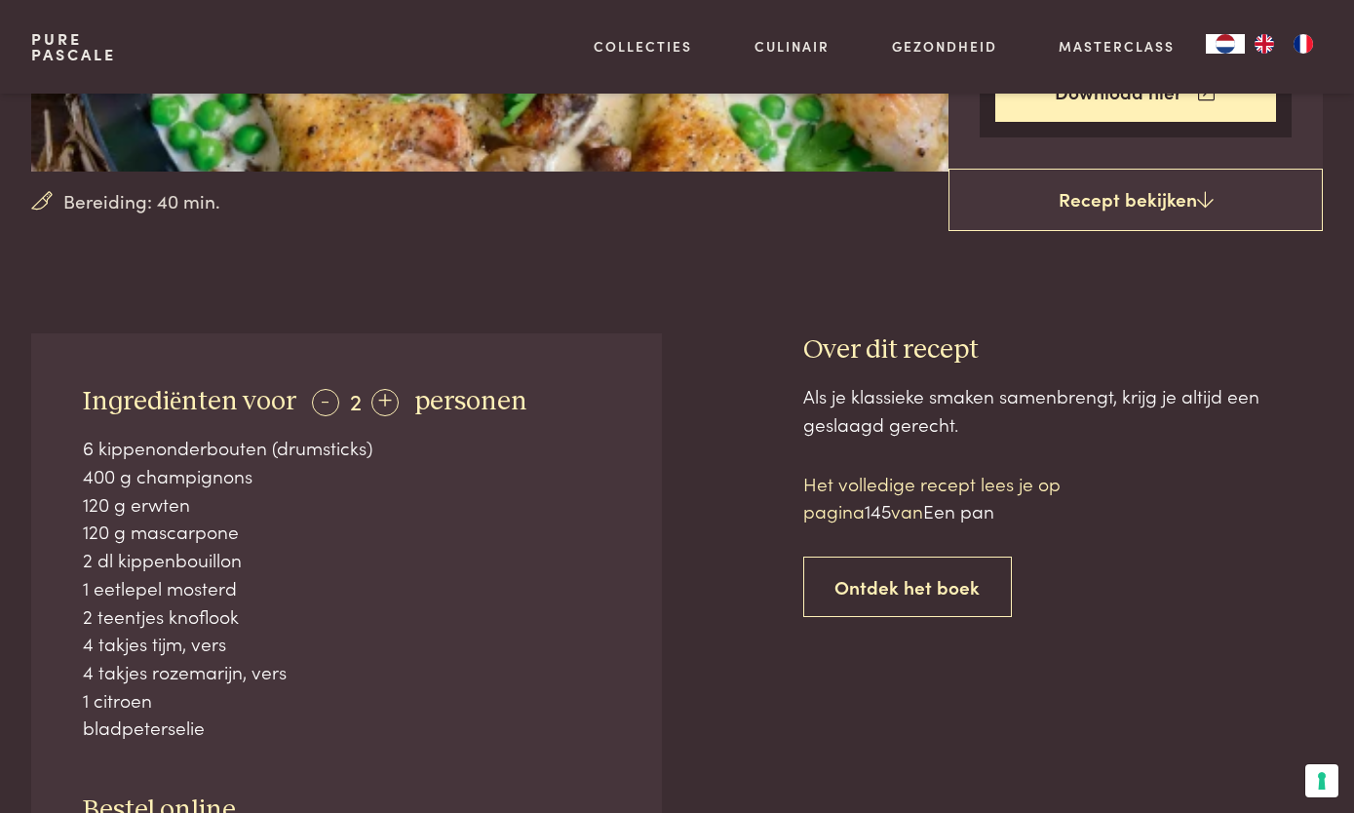
scroll to position [487, 0]
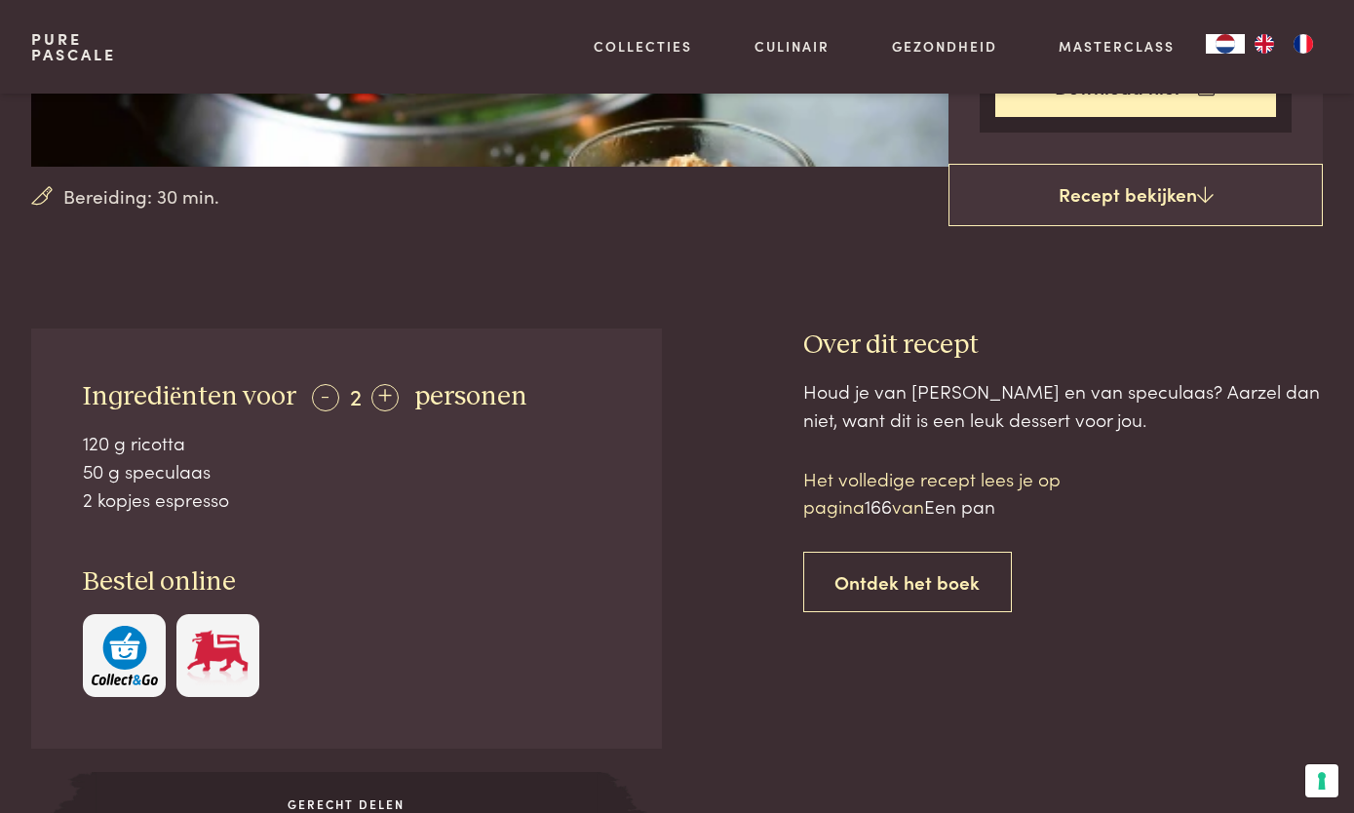
scroll to position [543, 0]
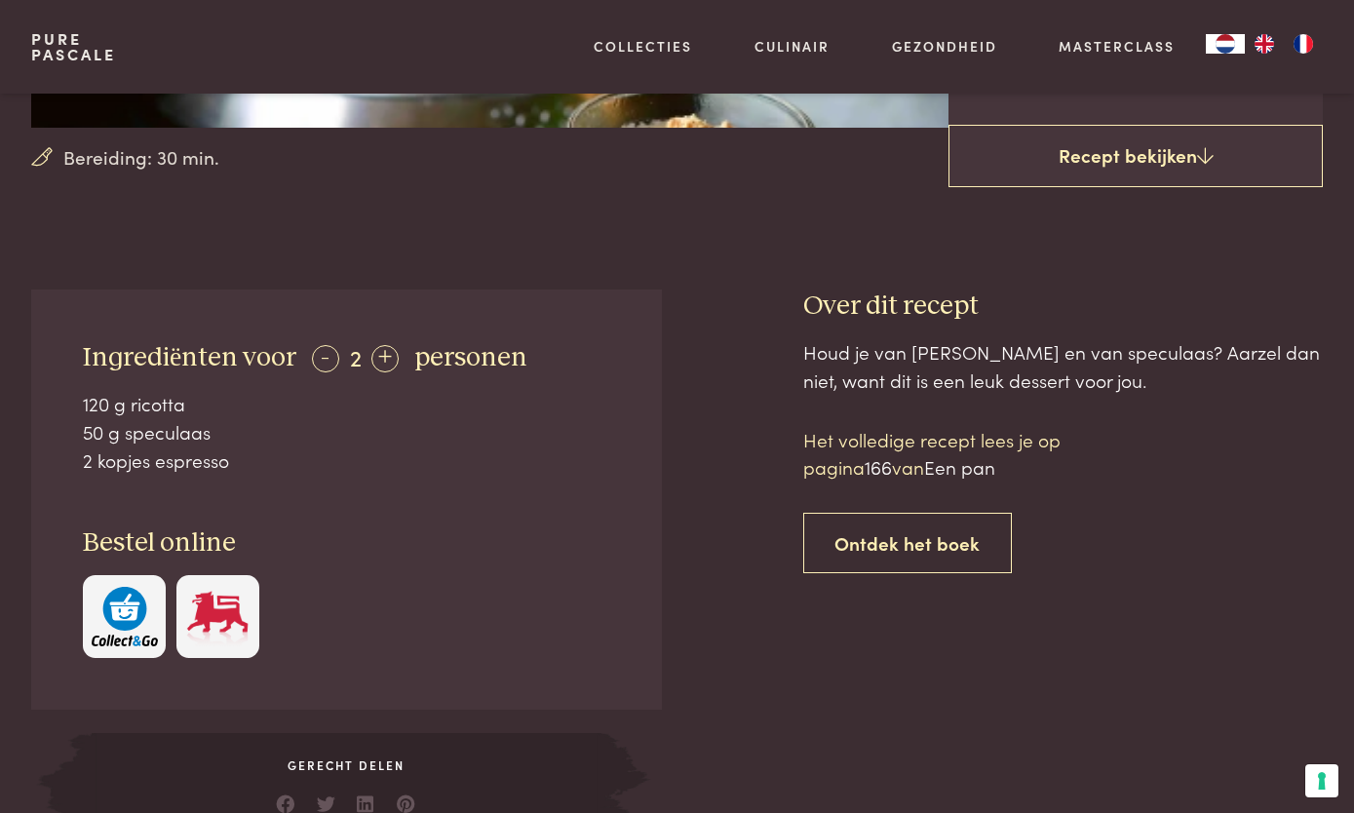
click at [956, 536] on link "Ontdek het boek" at bounding box center [908, 543] width 210 height 61
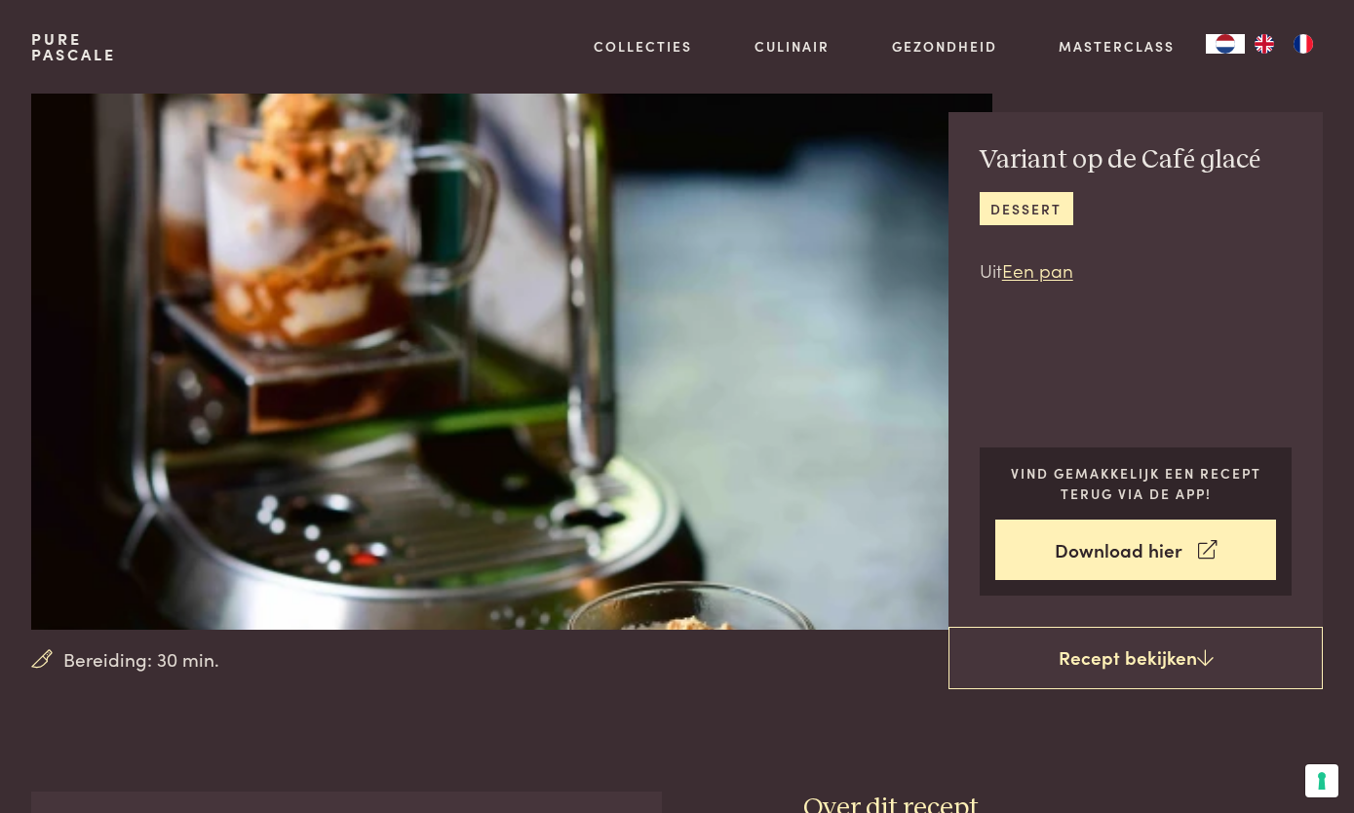
scroll to position [59, 0]
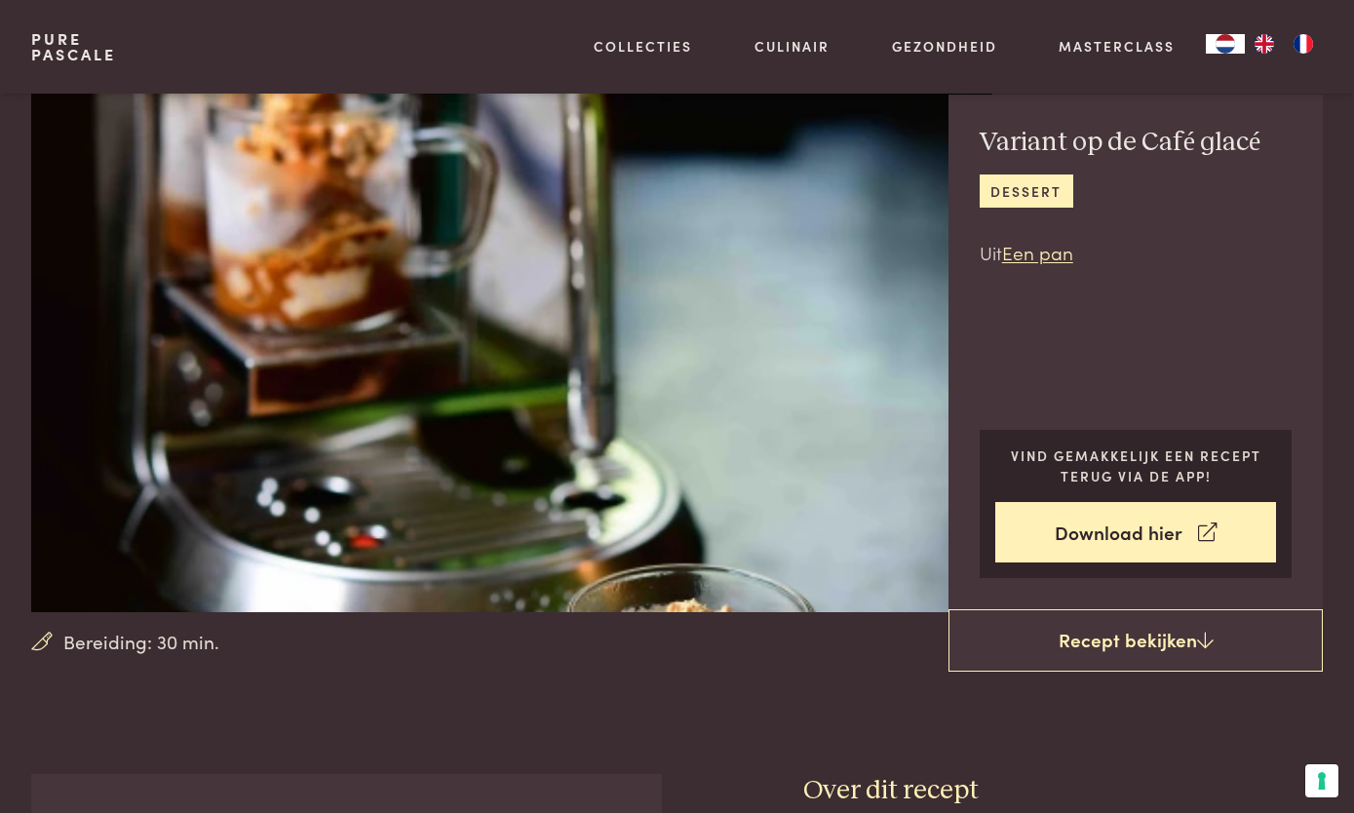
click at [1042, 184] on link "dessert" at bounding box center [1027, 191] width 94 height 32
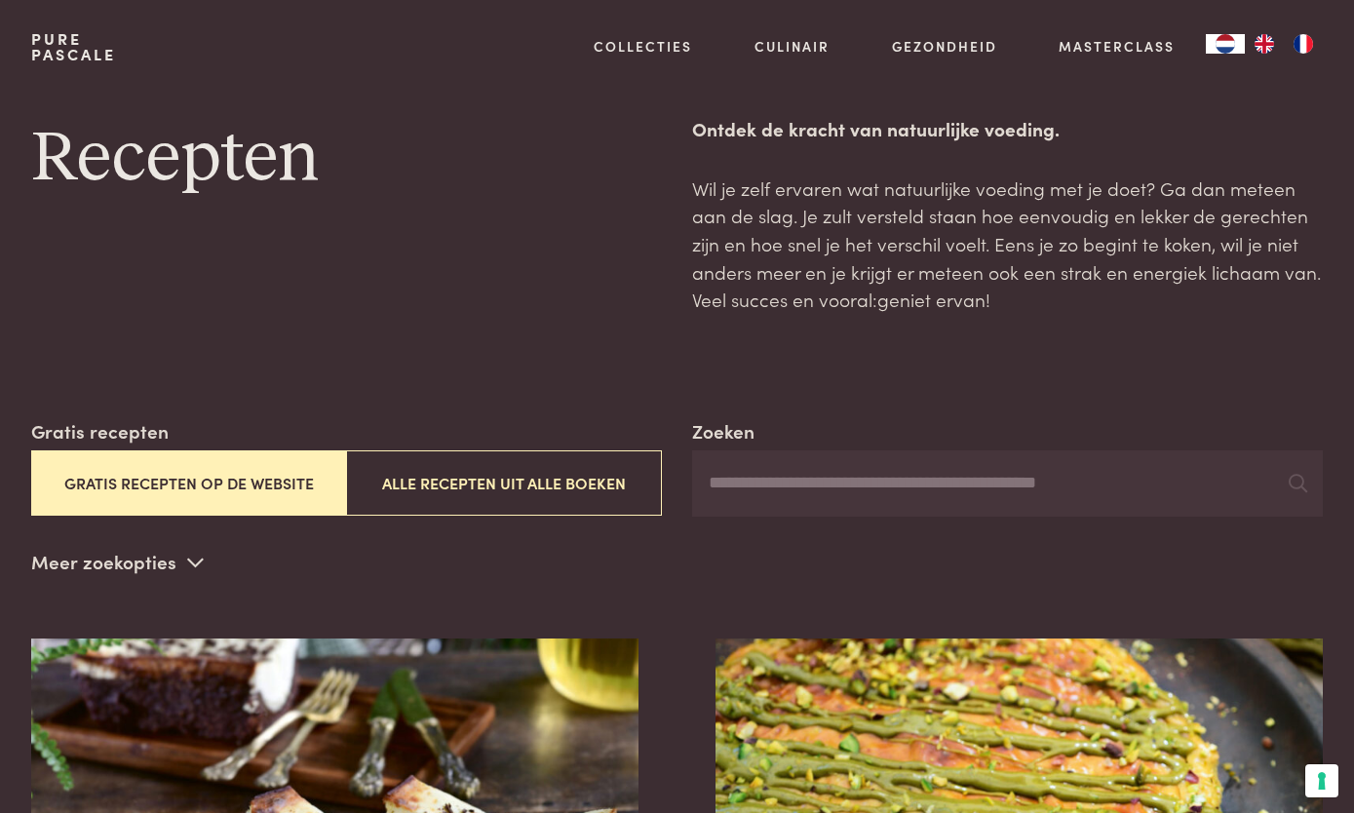
scroll to position [31, 0]
click at [571, 489] on button "Alle recepten uit alle boeken" at bounding box center [503, 482] width 315 height 65
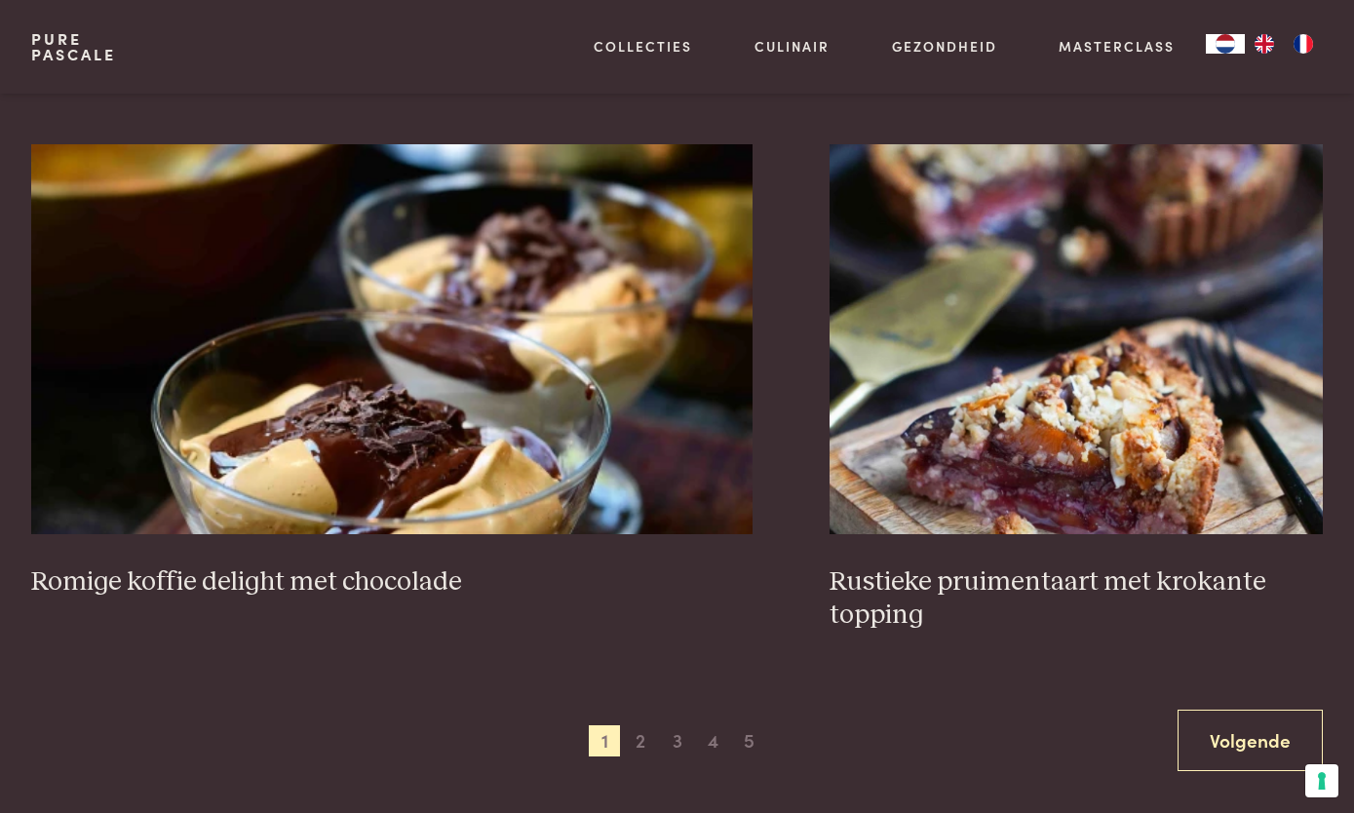
scroll to position [3258, 0]
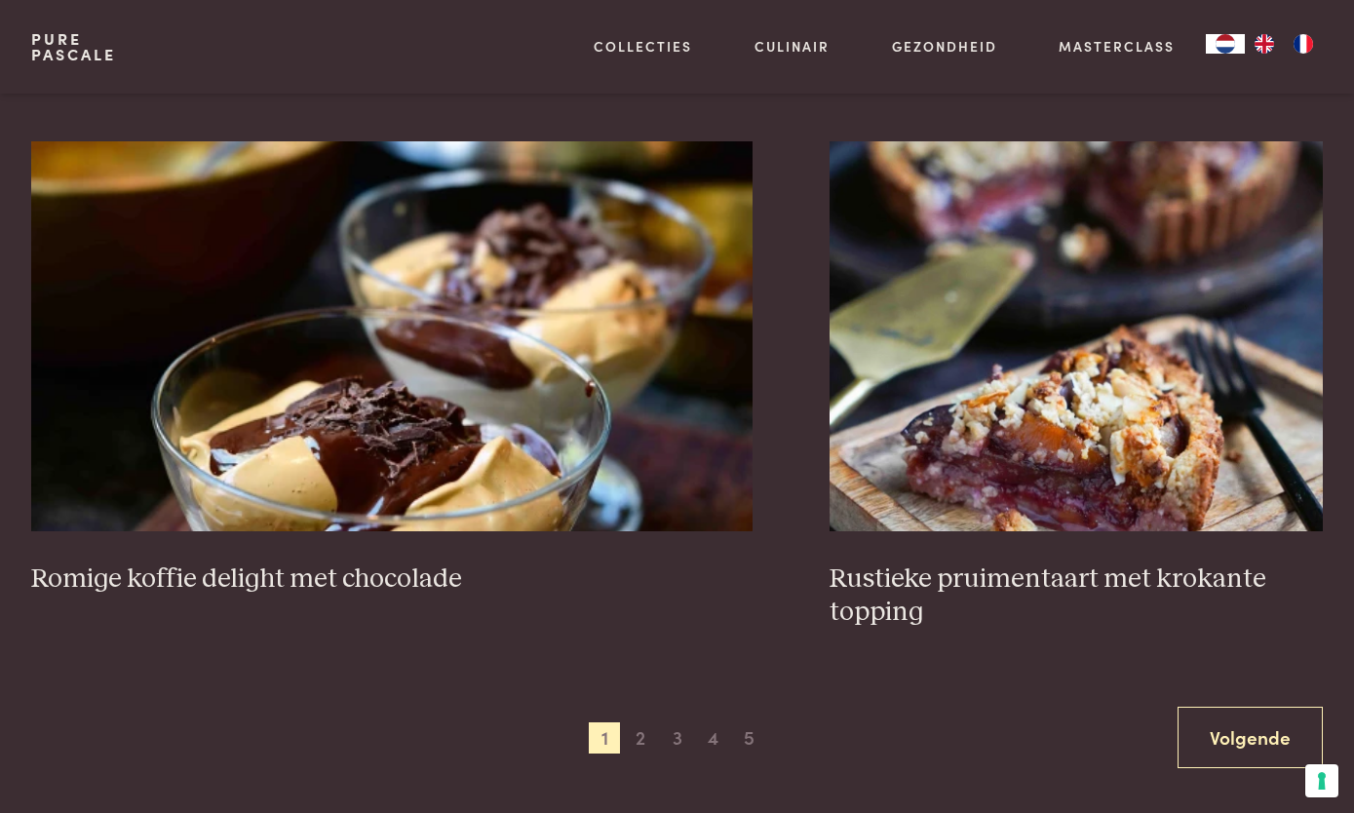
click at [401, 574] on h3 "Romige koffie delight met chocolade" at bounding box center [392, 580] width 722 height 34
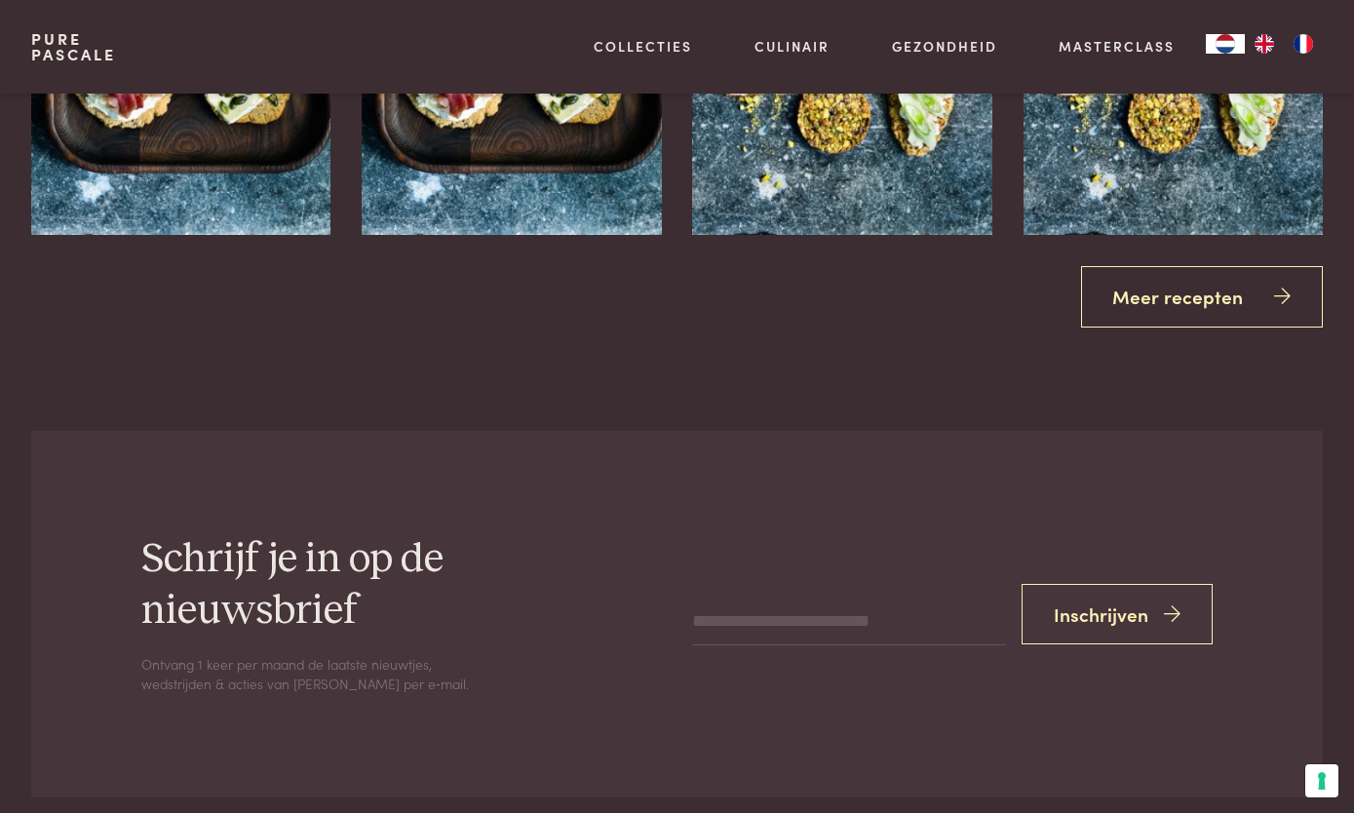
scroll to position [2966, 0]
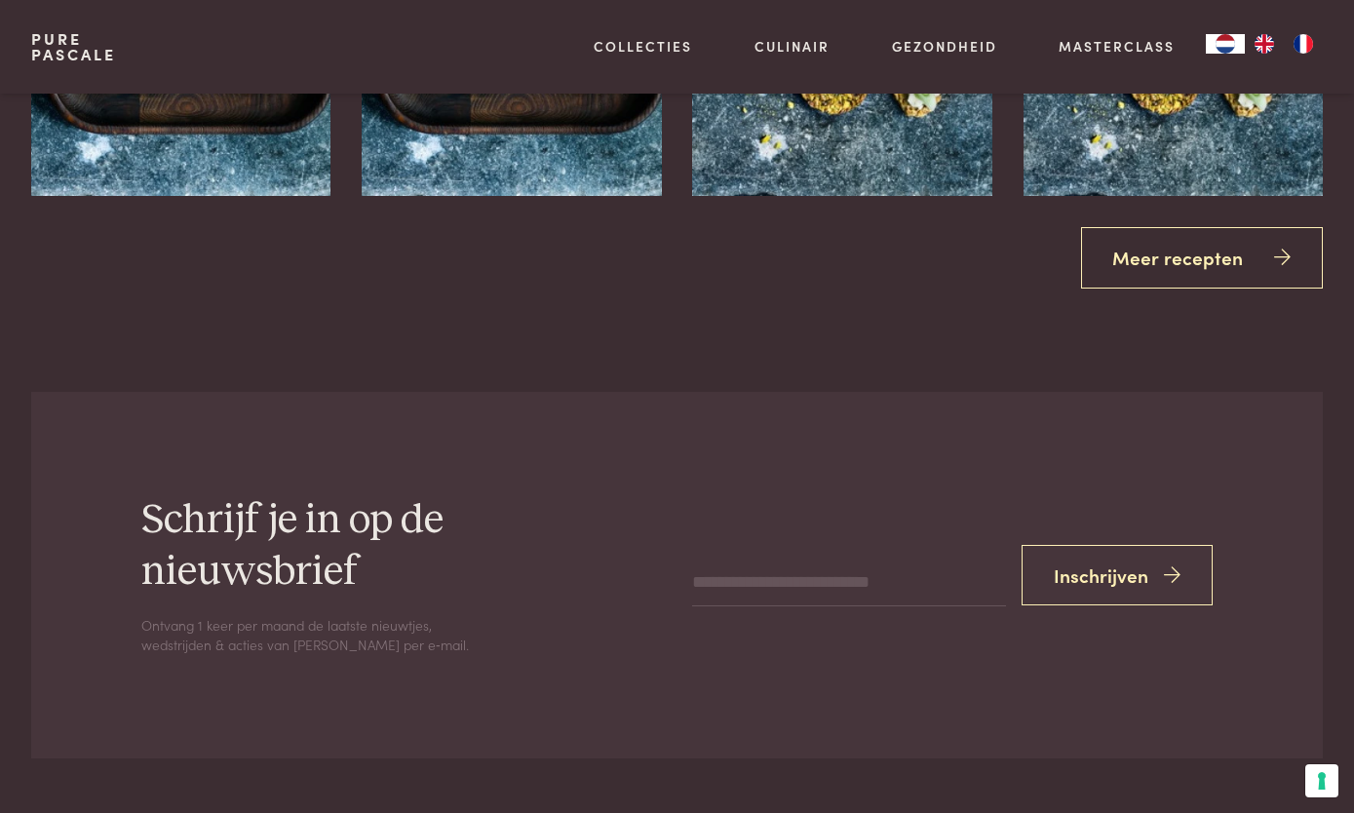
click at [1174, 261] on link "Meer recepten" at bounding box center [1202, 257] width 243 height 61
click at [1189, 244] on link "Meer recepten" at bounding box center [1202, 257] width 243 height 61
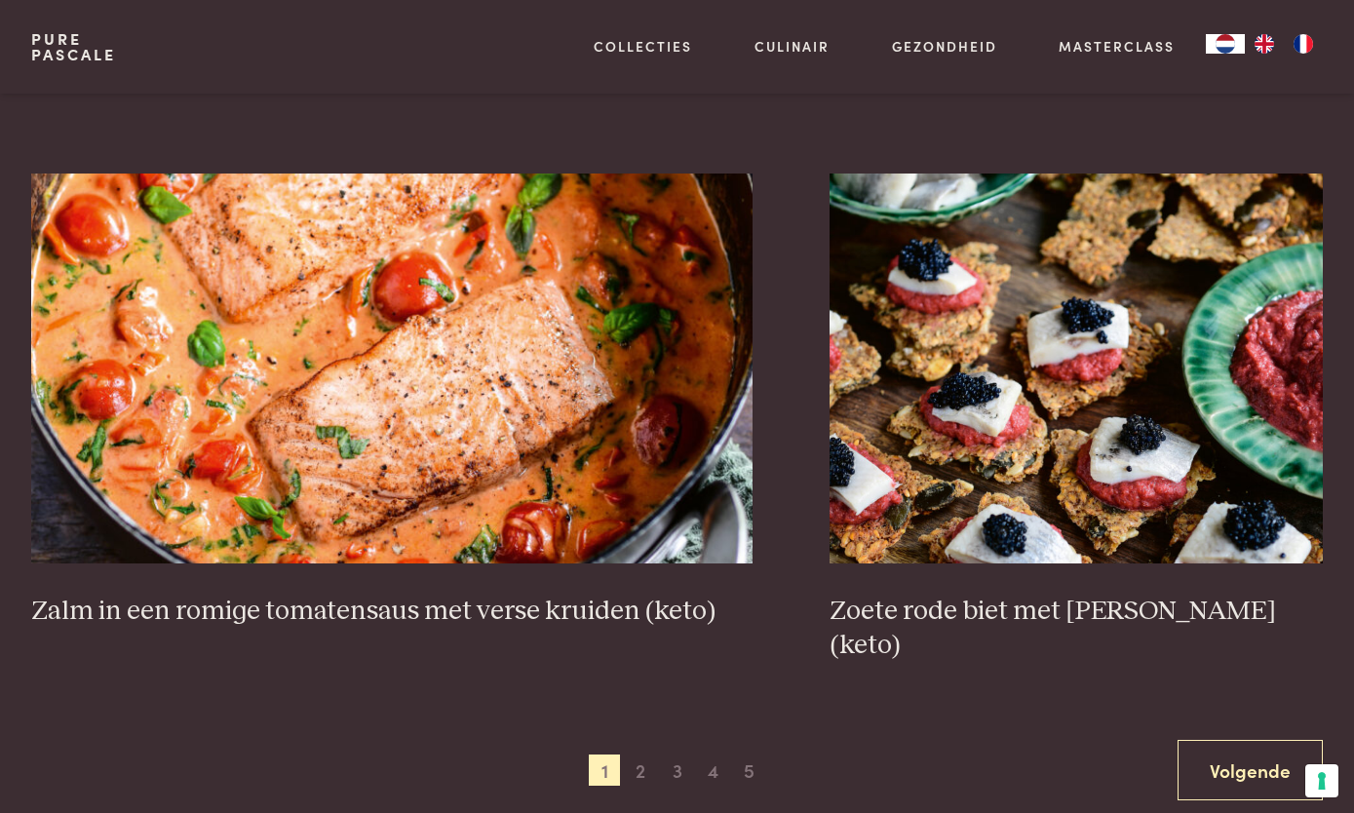
scroll to position [3207, 0]
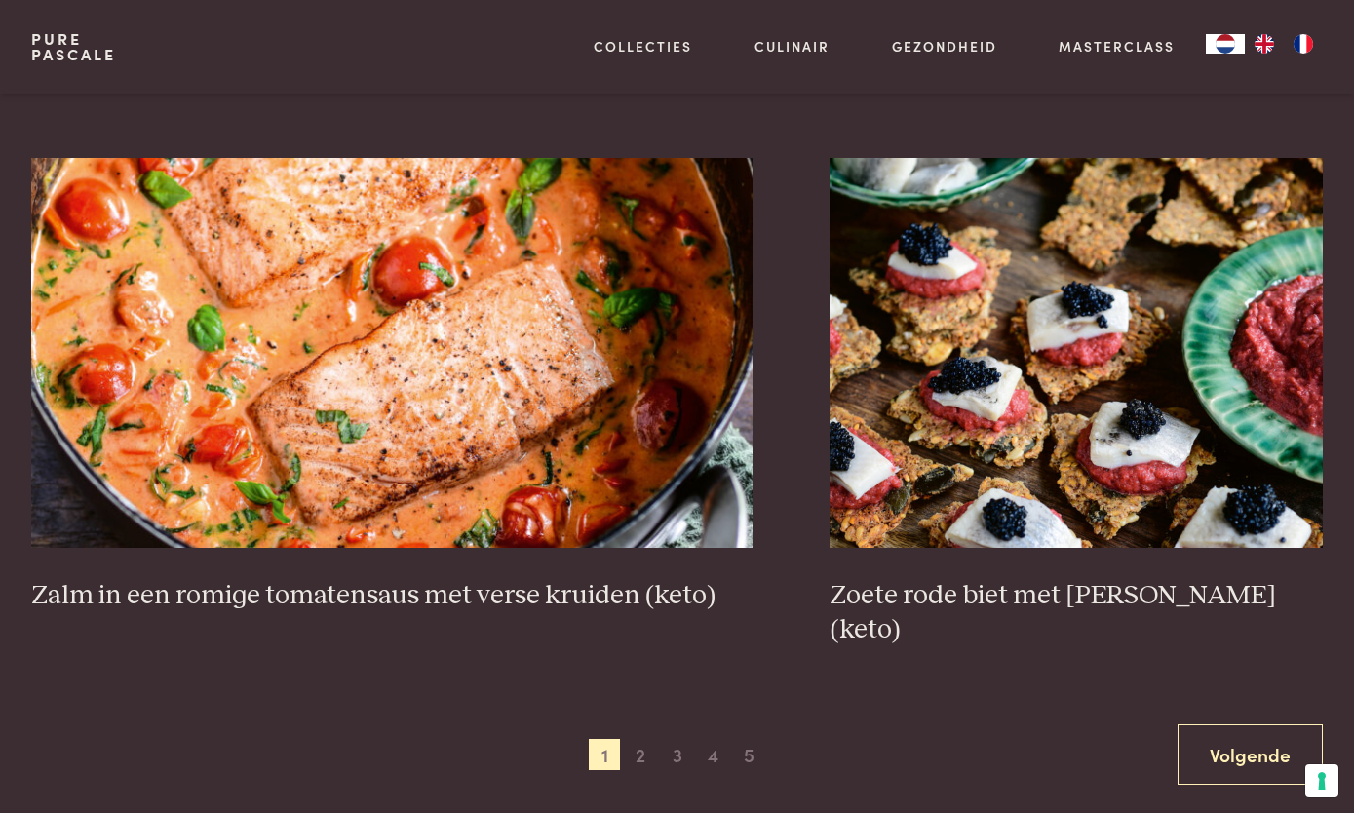
click at [485, 569] on link "Zalm in een romige tomatensaus met verse kruiden (keto)" at bounding box center [392, 385] width 722 height 454
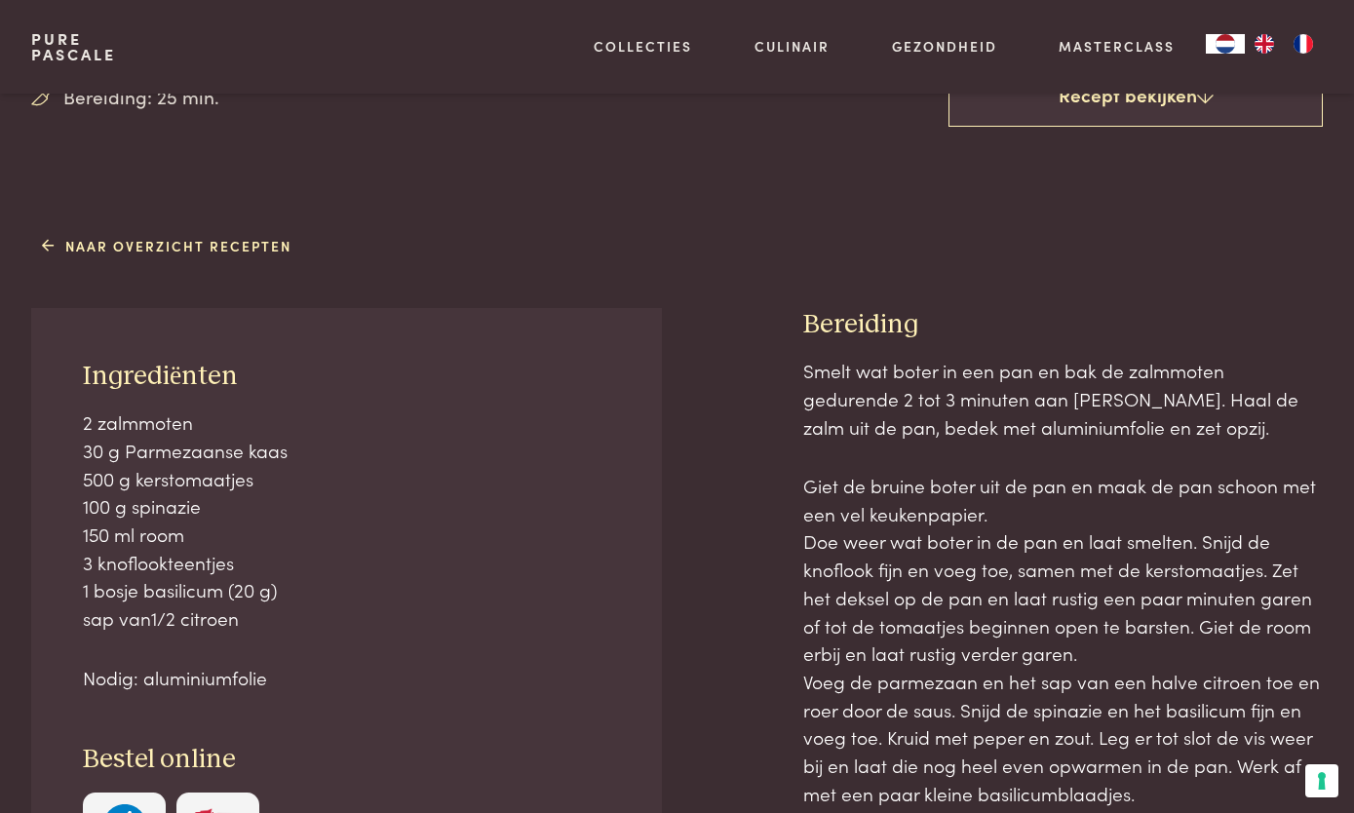
scroll to position [595, 0]
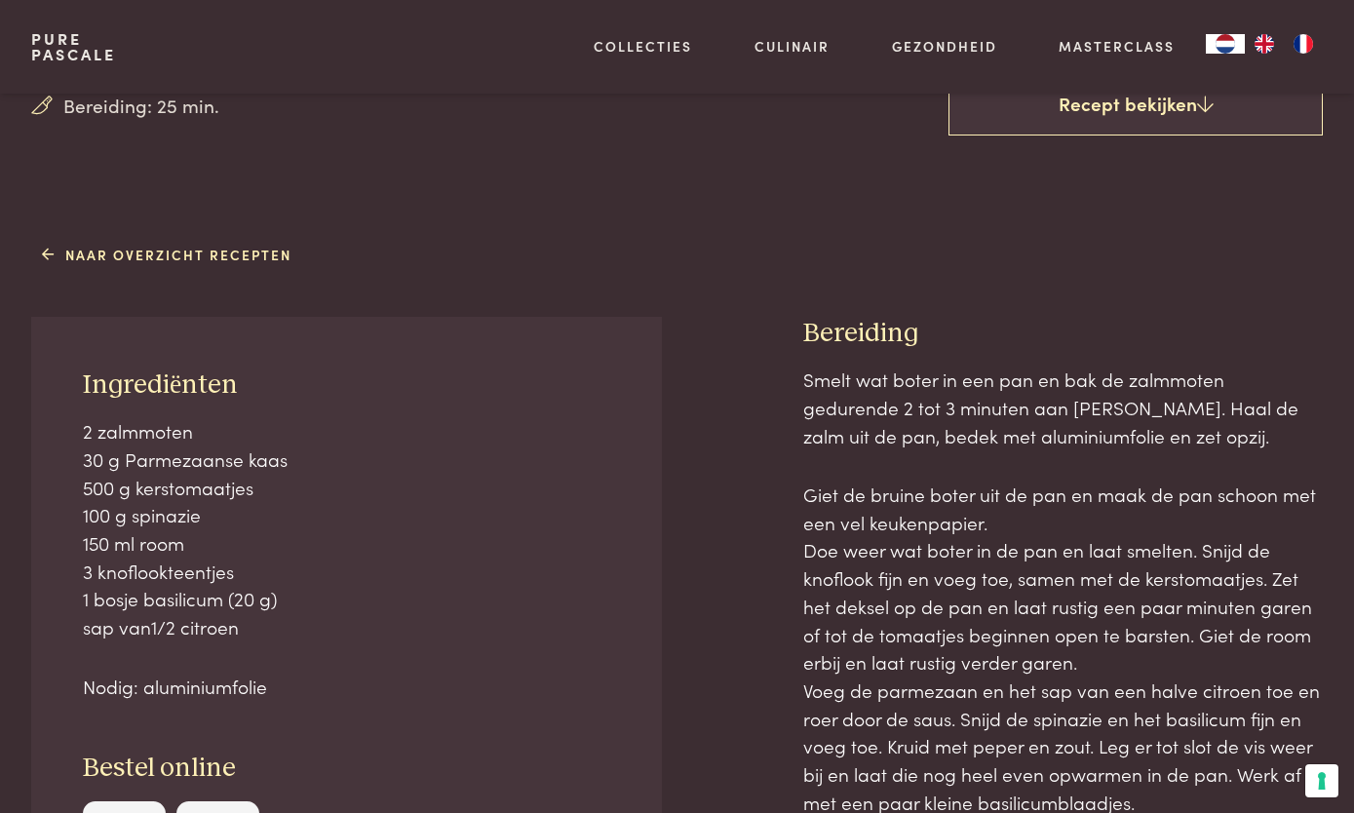
click at [315, 570] on p "2 zalmmoten 30 g Parmezaanse kaas 500 g kerstomaatjes 100 g spinazie 150 ml roo…" at bounding box center [346, 529] width 527 height 224
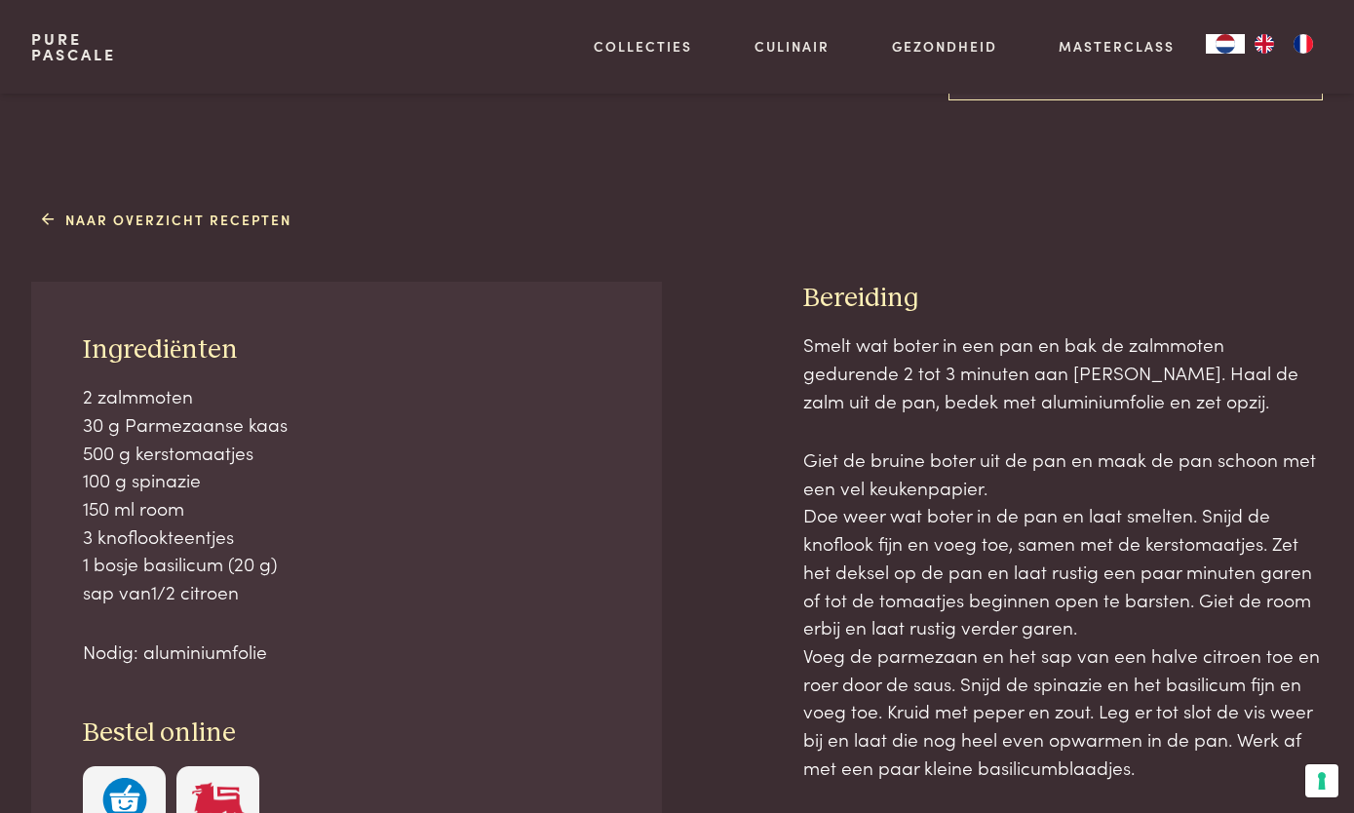
scroll to position [631, 0]
click at [1270, 427] on div "Smelt wat boter in een pan en bak de zalmmoten gedurende 2 tot 3 minuten aan el…" at bounding box center [1063, 555] width 521 height 450
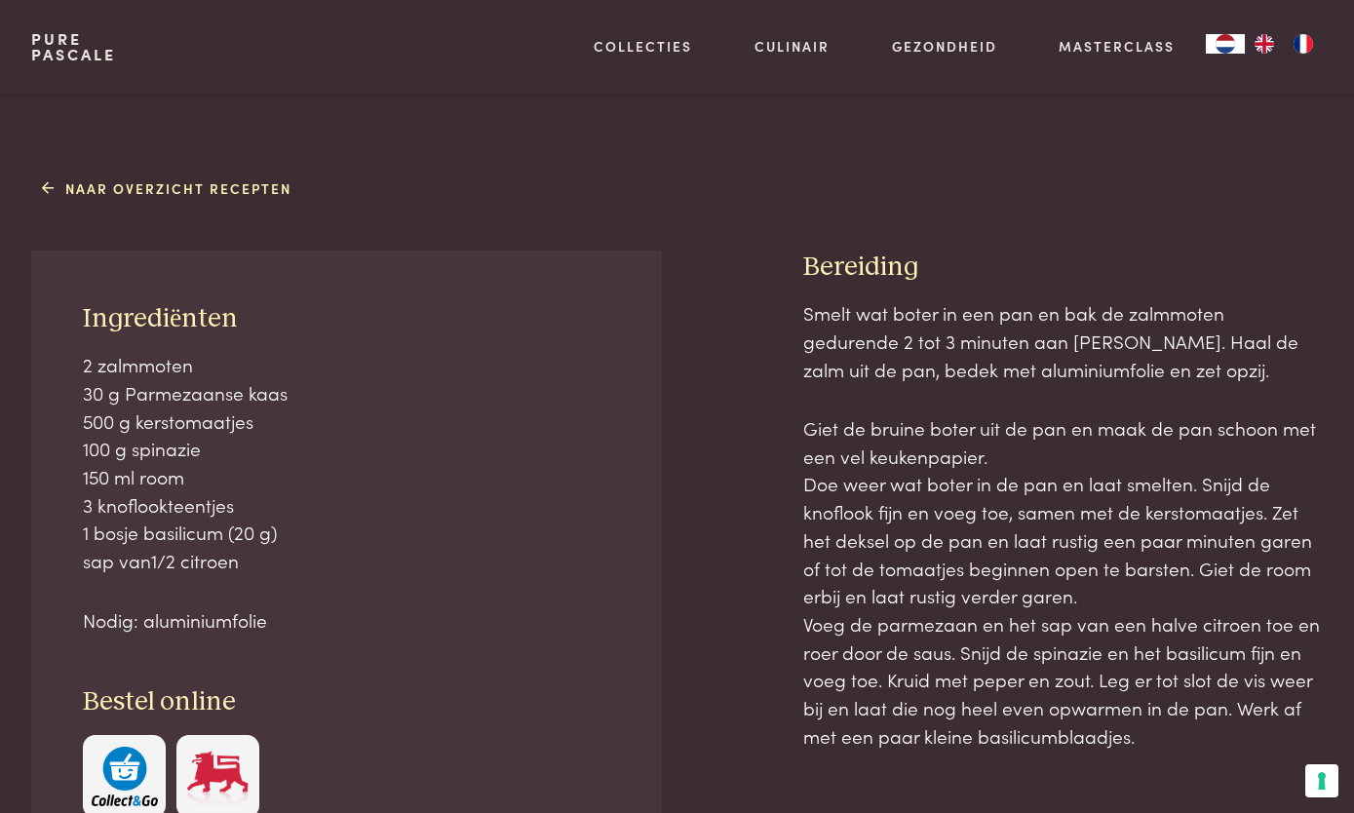
scroll to position [662, 0]
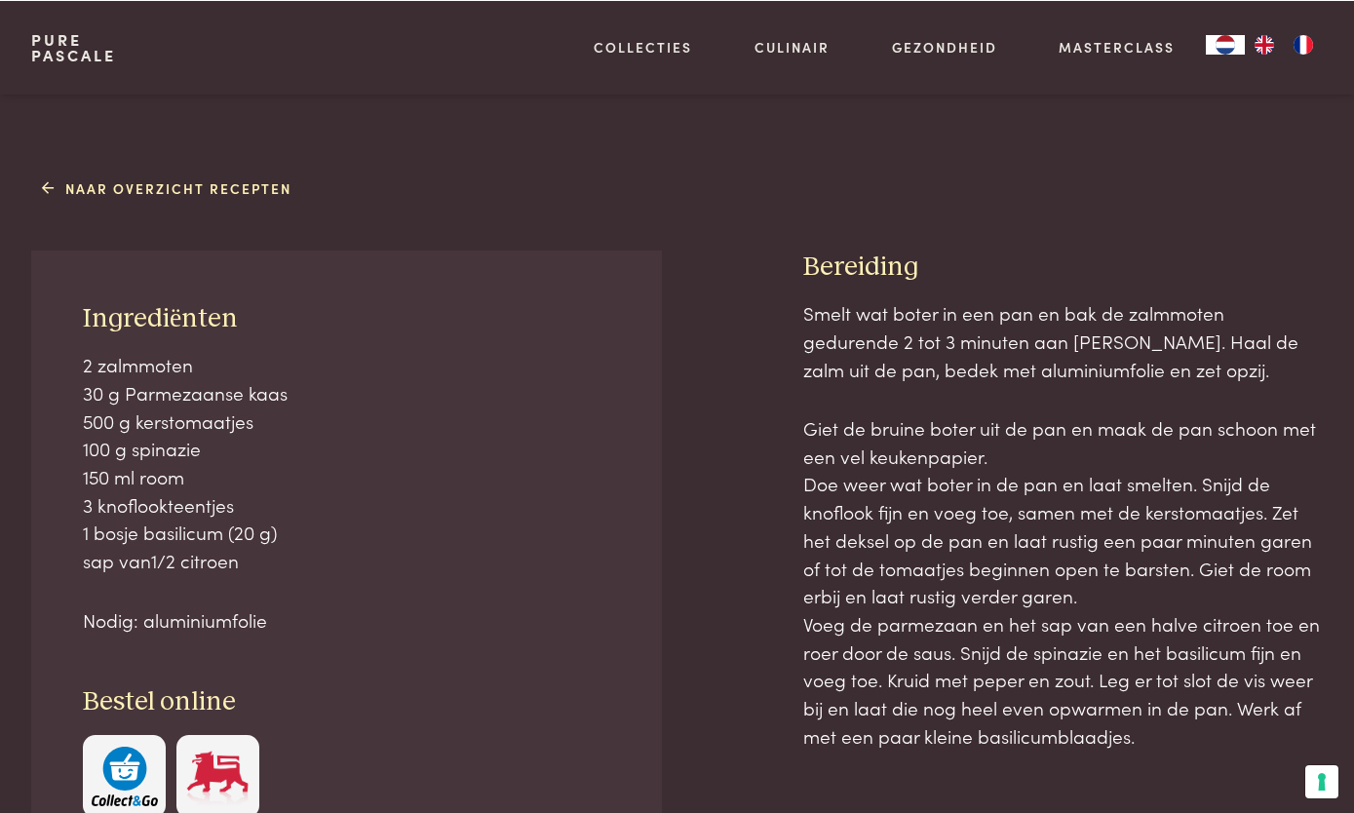
click at [1117, 536] on p "Giet de bruine boter uit de pan en maak de pan schoon met een vel keukenpapier.…" at bounding box center [1063, 580] width 521 height 335
click at [1078, 594] on p "Giet de bruine boter uit de pan en maak de pan schoon met een vel keukenpapier.…" at bounding box center [1063, 580] width 521 height 335
click at [1096, 614] on p "Giet de bruine boter uit de pan en maak de pan schoon met een vel keukenpapier.…" at bounding box center [1063, 580] width 521 height 335
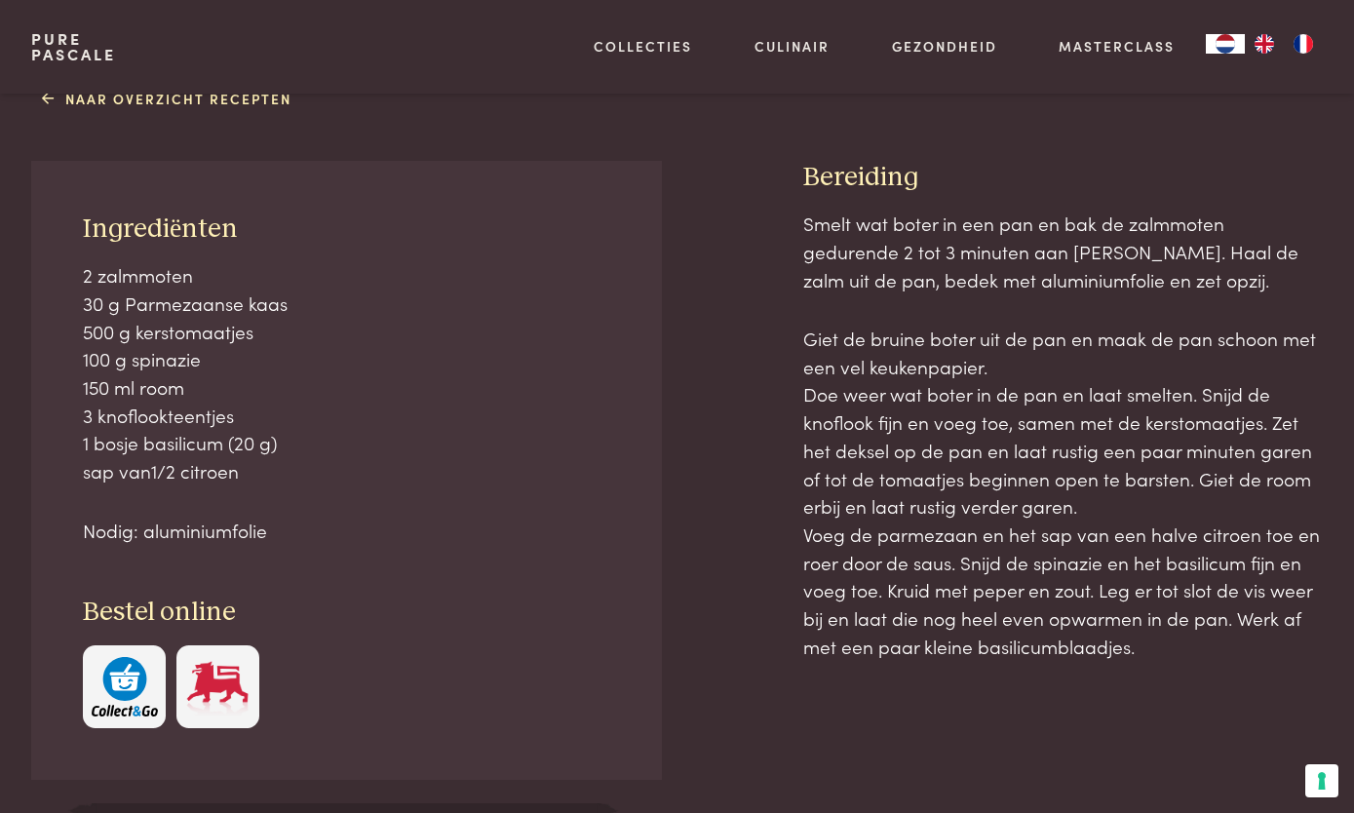
scroll to position [752, 0]
click at [1122, 628] on p "Giet de bruine boter uit de pan en maak de pan schoon met een vel keukenpapier.…" at bounding box center [1063, 491] width 521 height 335
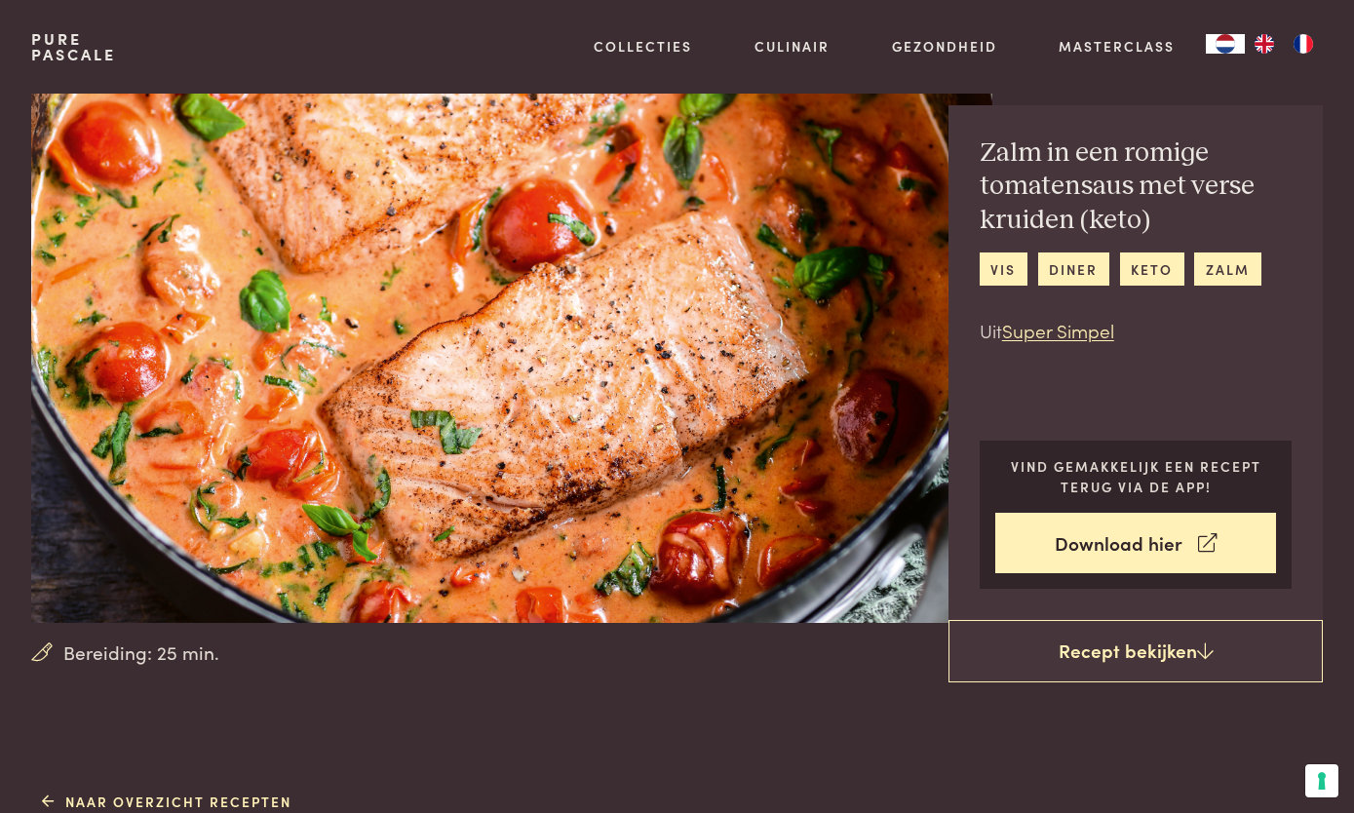
scroll to position [0, 0]
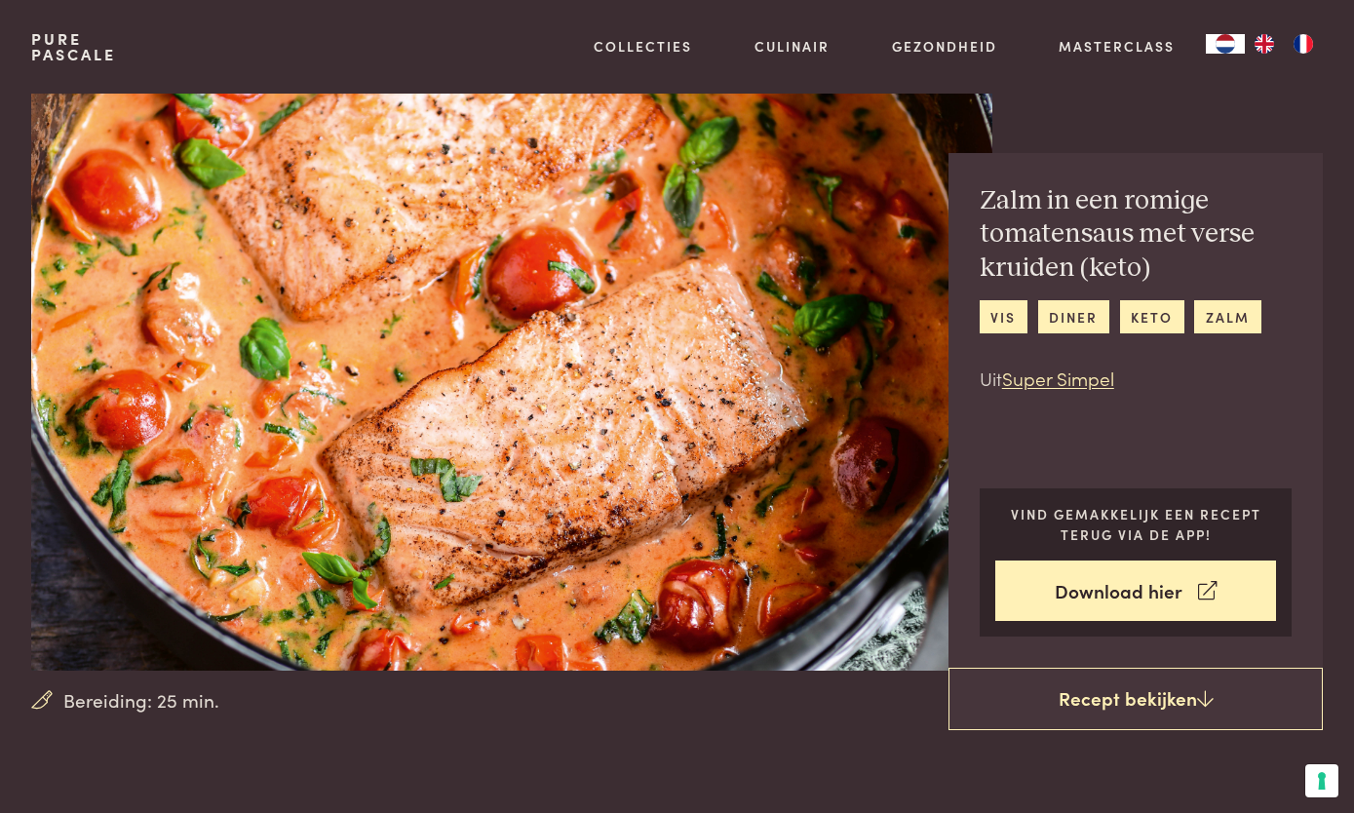
click at [673, 257] on link "Weekmenu's" at bounding box center [744, 247] width 331 height 20
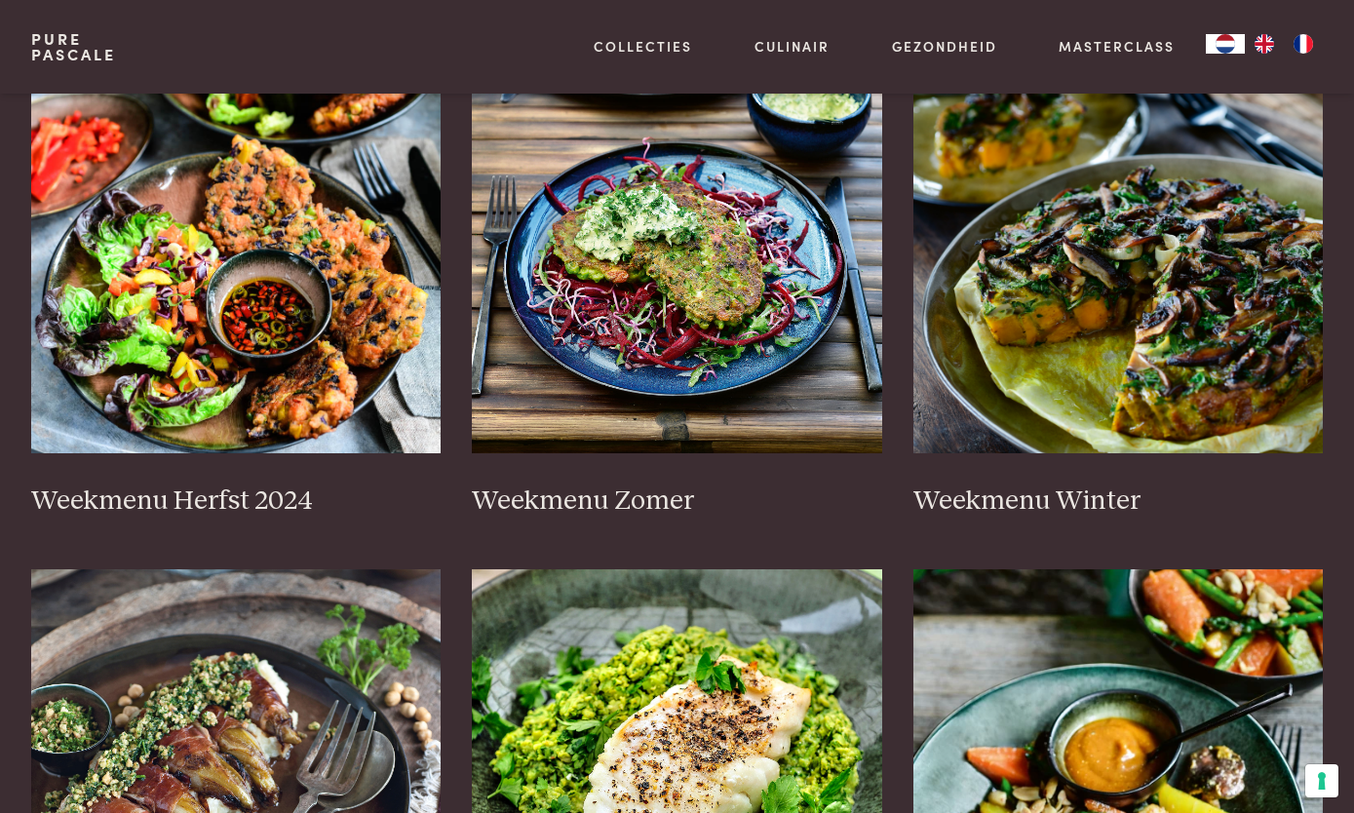
scroll to position [447, 0]
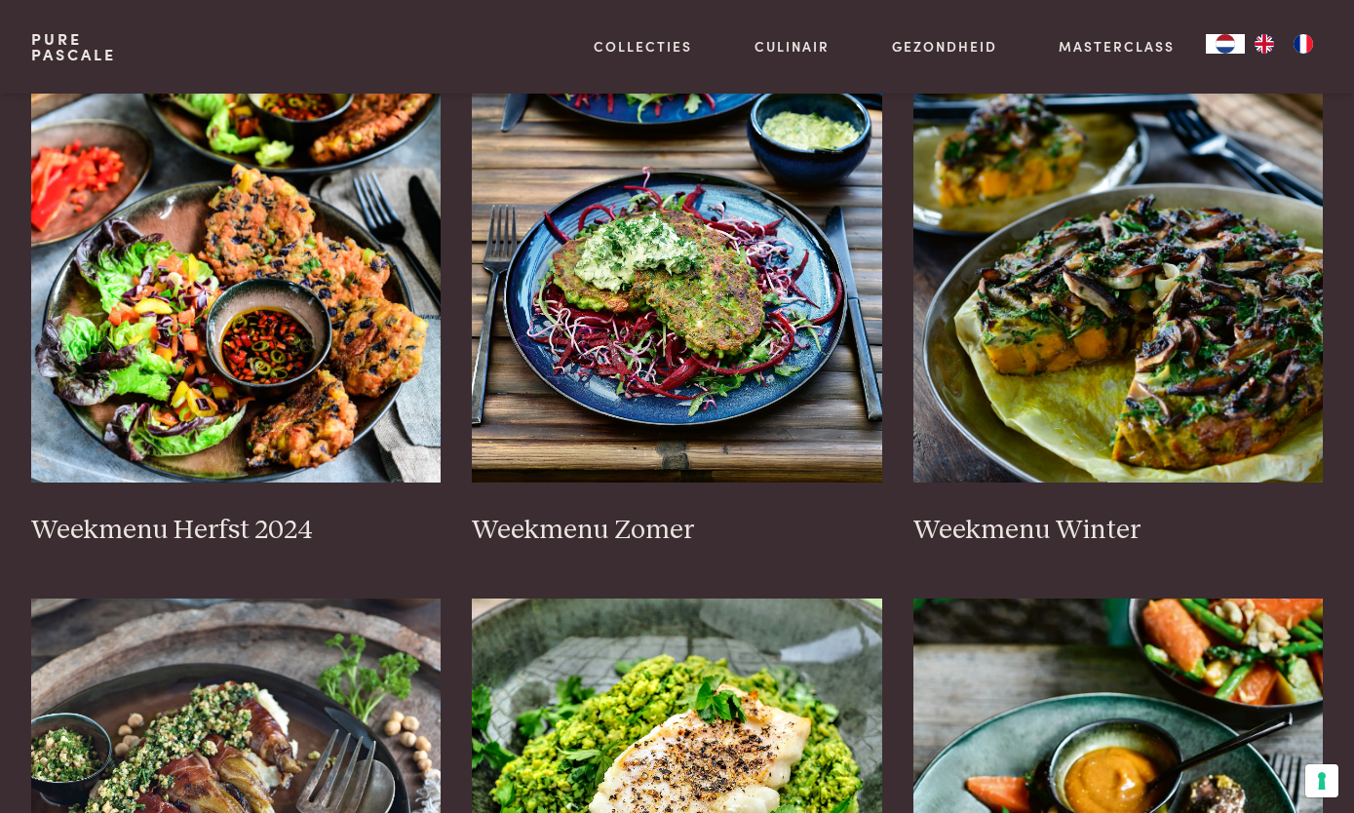
click at [324, 519] on h3 "Weekmenu Herfst 2024" at bounding box center [236, 531] width 411 height 34
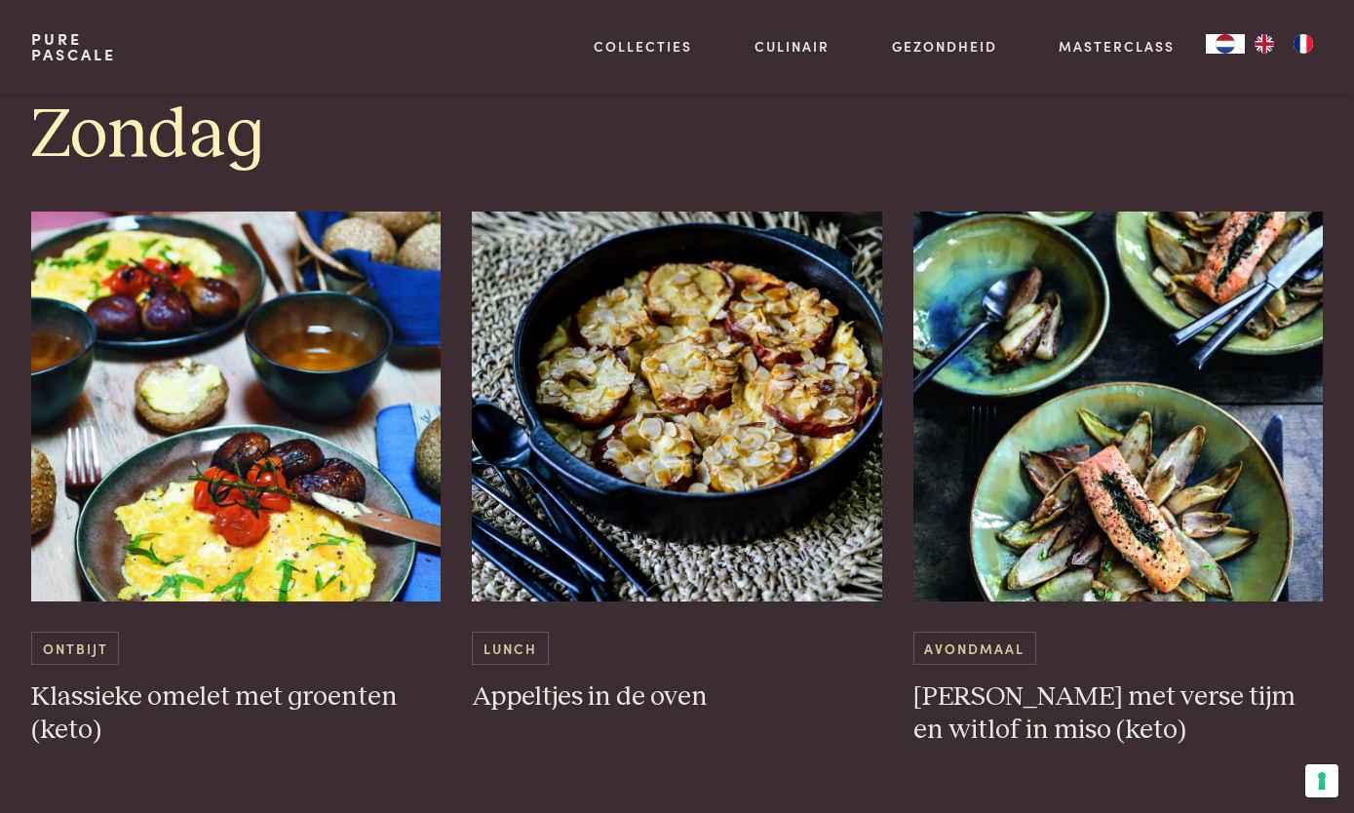
scroll to position [5781, 0]
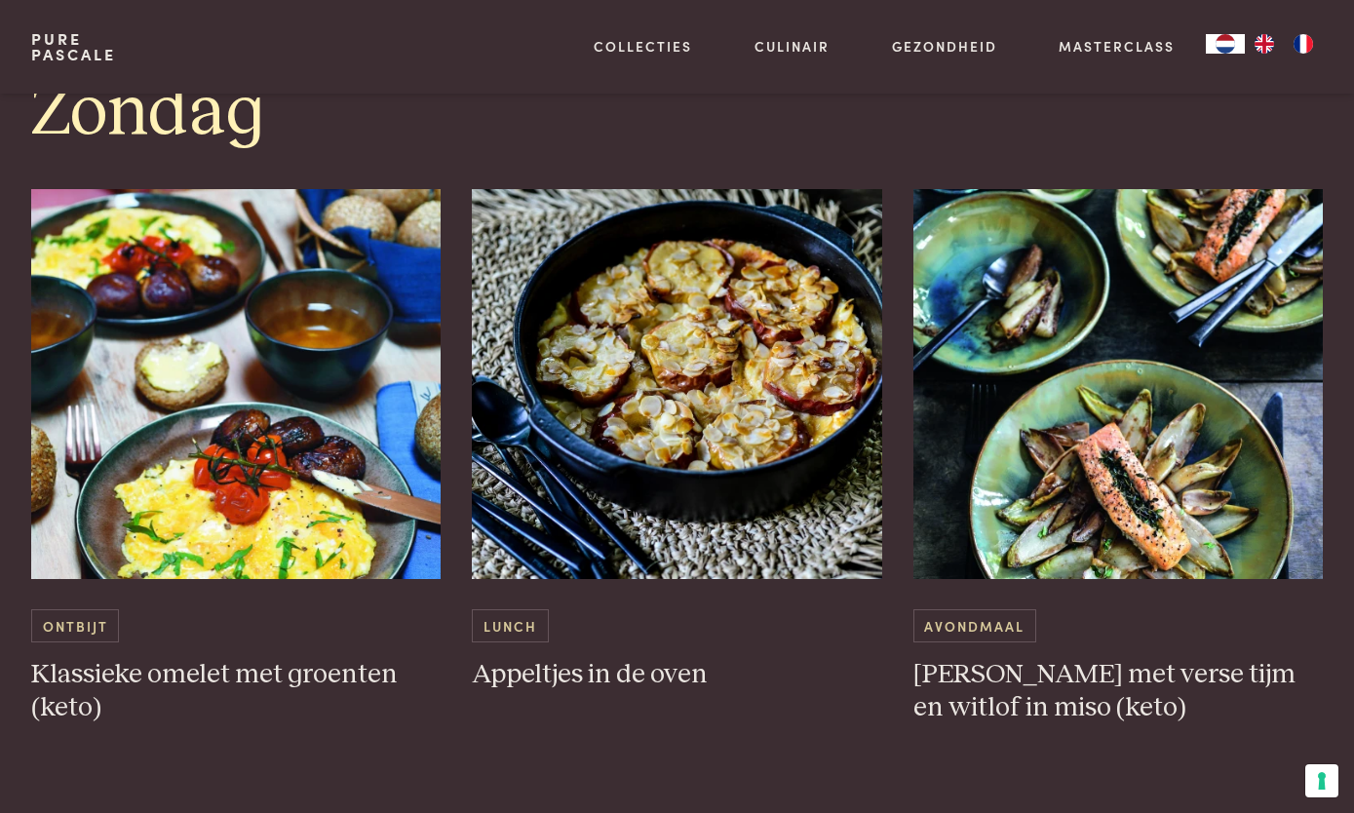
click at [664, 683] on h3 "Appeltjes in de oven" at bounding box center [677, 675] width 411 height 34
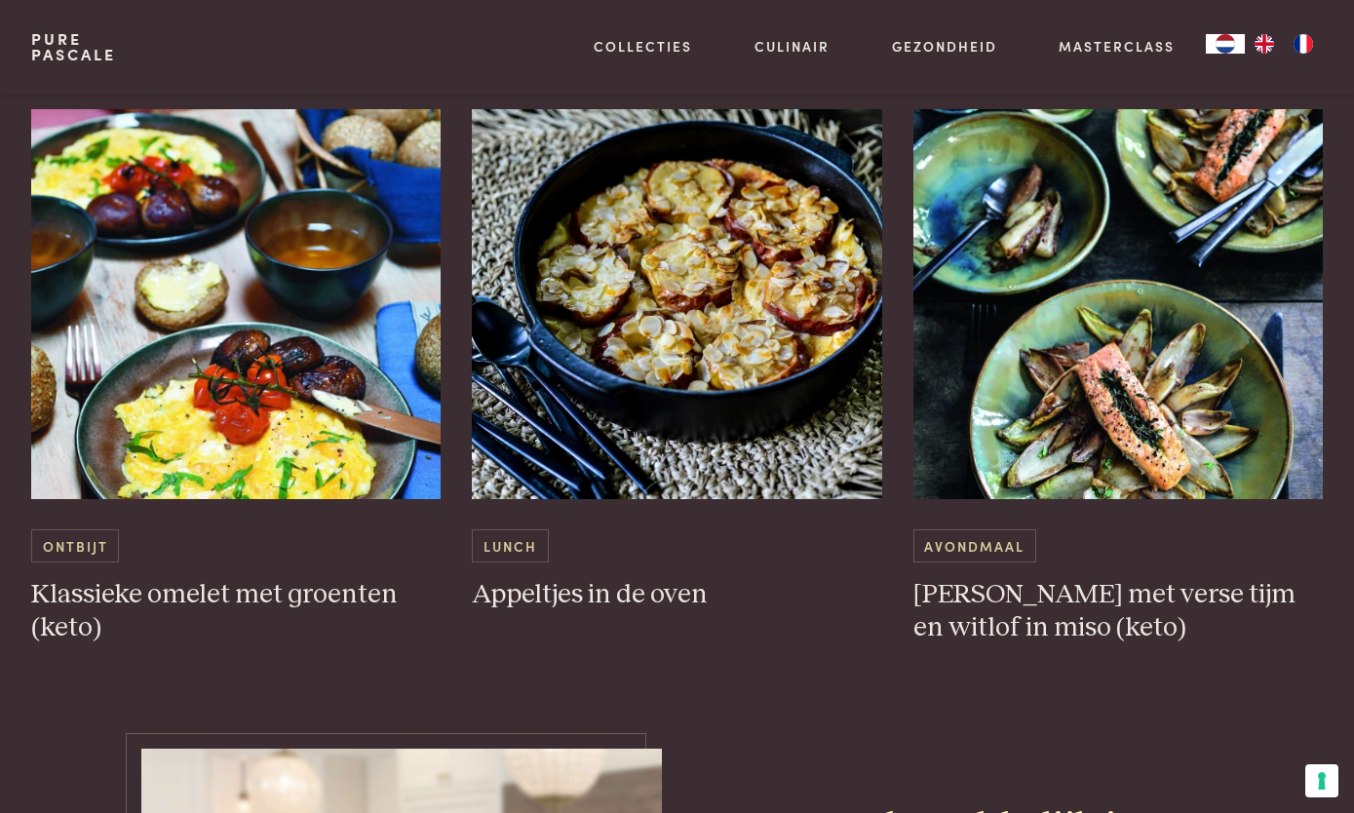
click at [689, 150] on link "[PERSON_NAME]" at bounding box center [744, 140] width 331 height 20
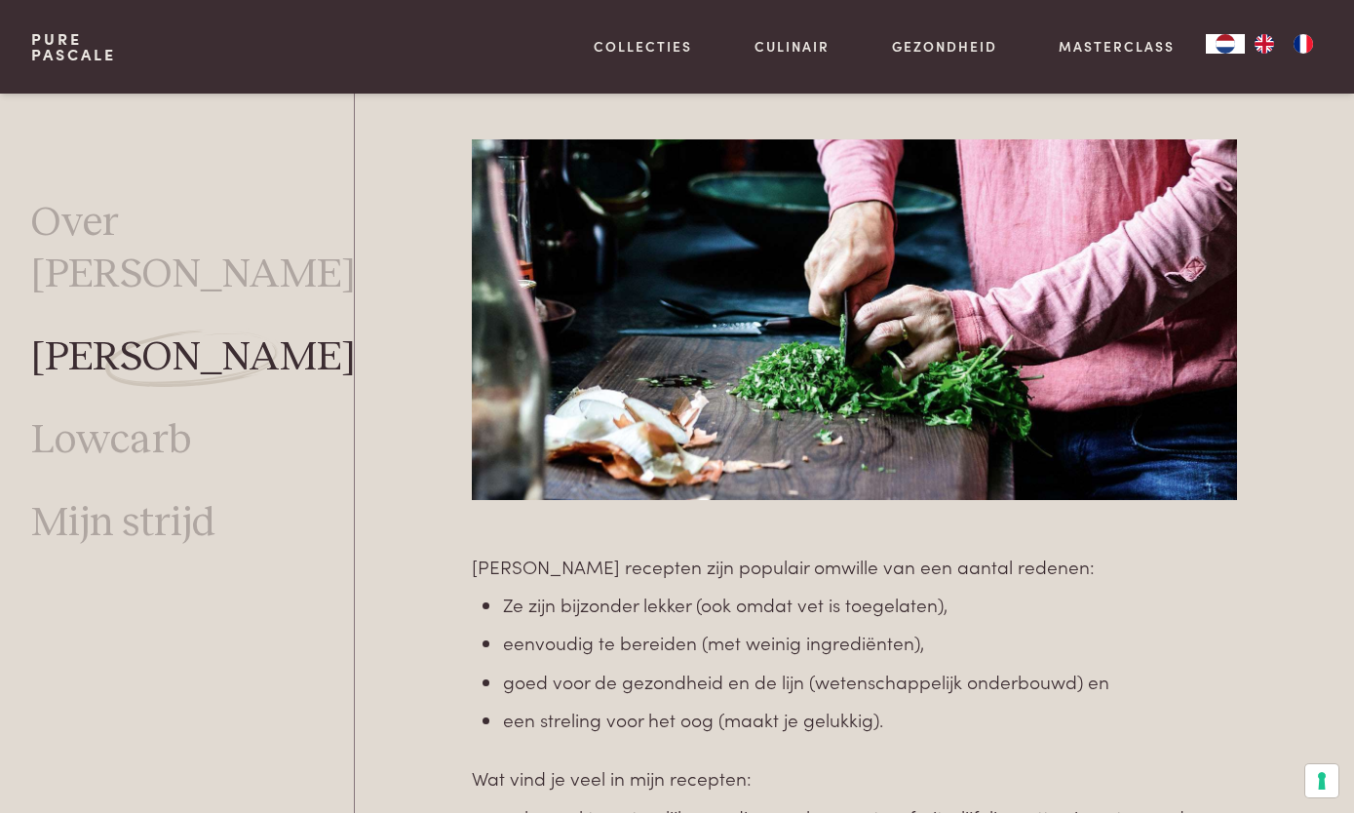
scroll to position [845, 0]
